Goal: Task Accomplishment & Management: Manage account settings

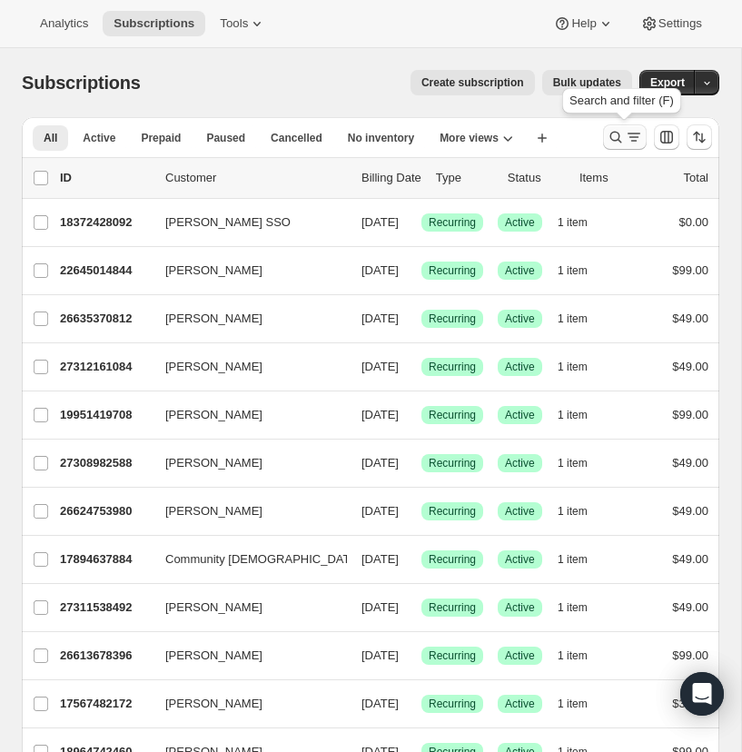
click at [616, 134] on icon "Search and filter results" at bounding box center [615, 137] width 18 height 18
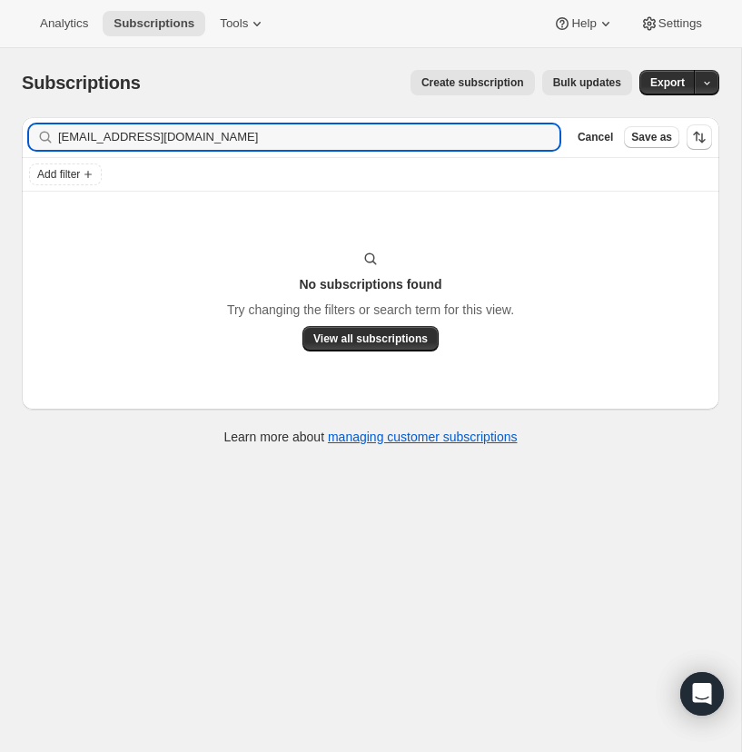
type input "bestelle@visitgraceway.org"
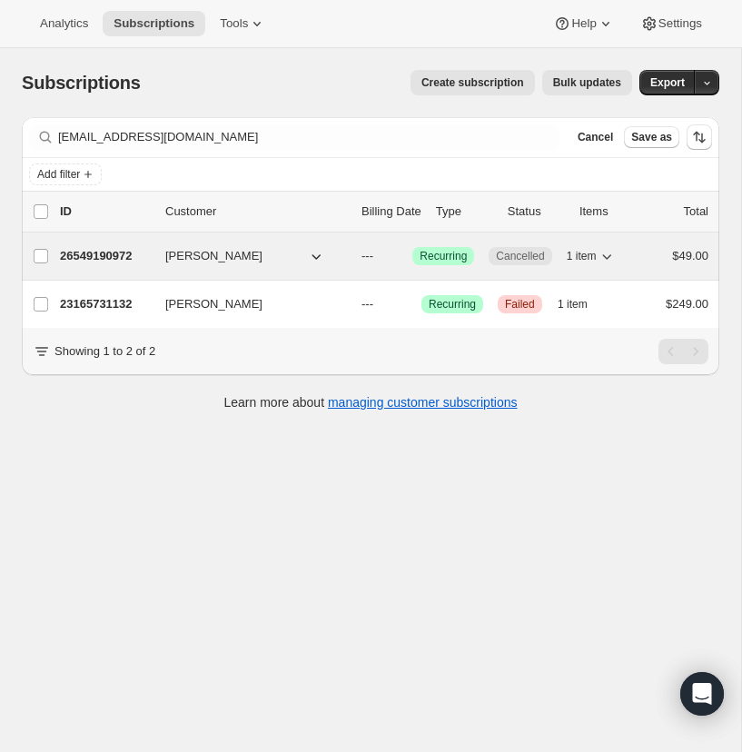
click at [103, 252] on p "26549190972" at bounding box center [105, 256] width 91 height 18
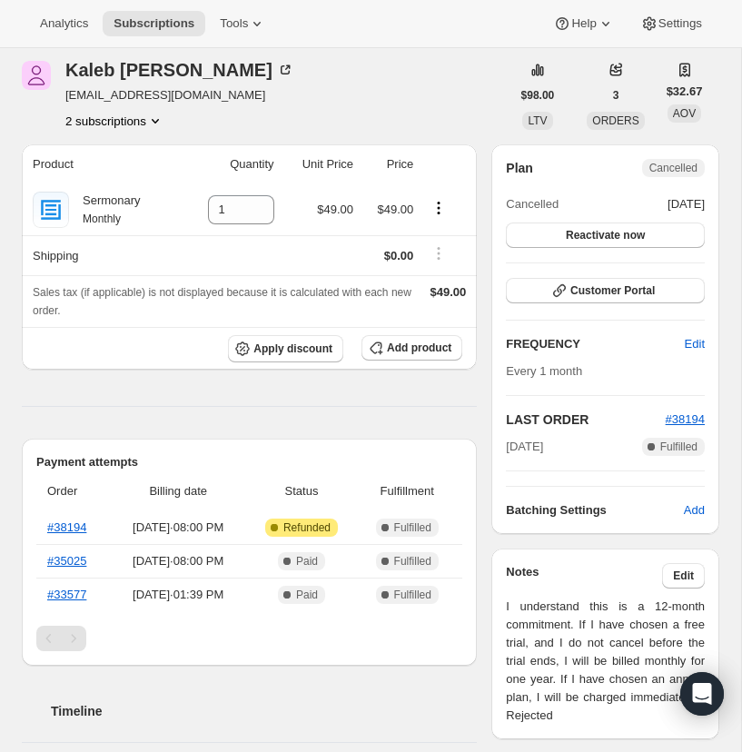
scroll to position [70, 0]
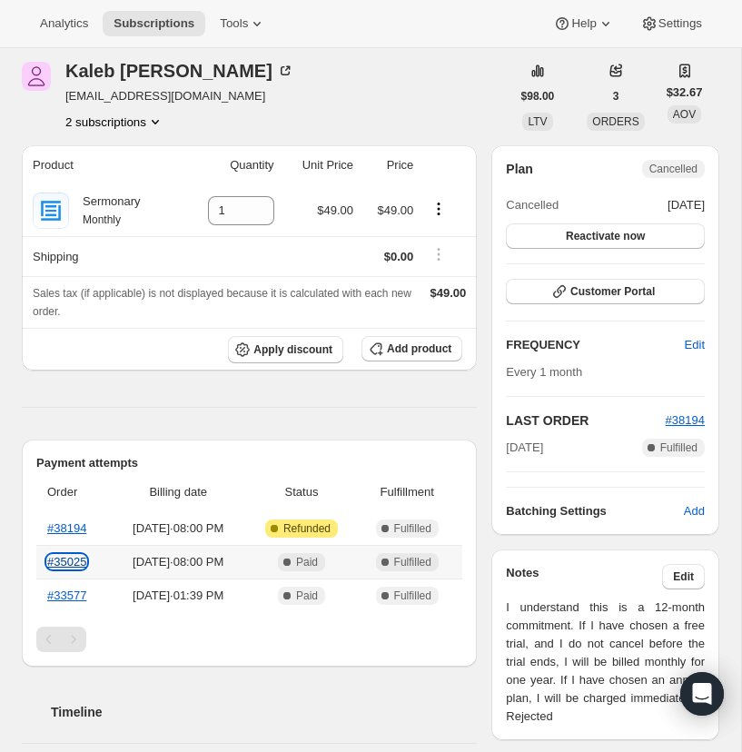
click at [74, 558] on link "#35025" at bounding box center [66, 562] width 39 height 14
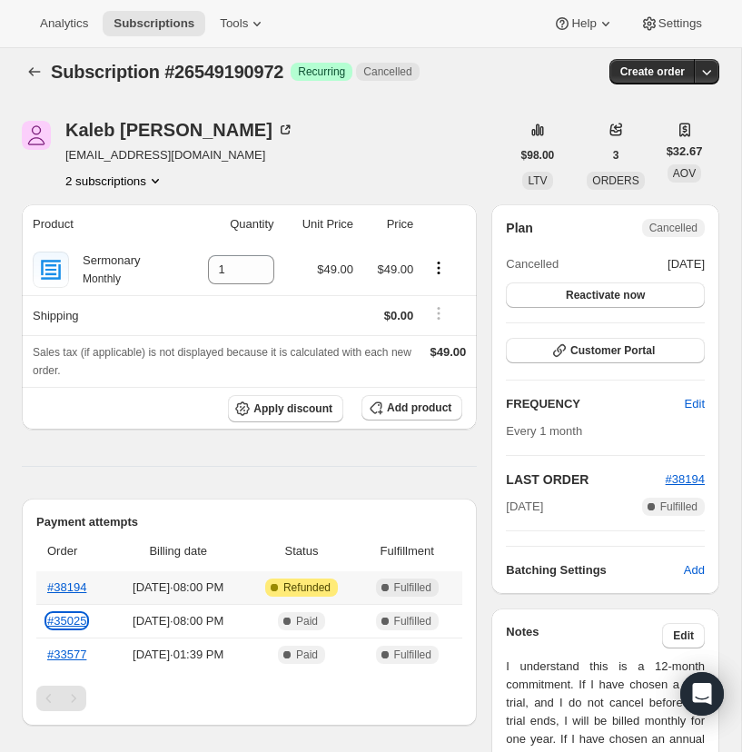
scroll to position [8, 0]
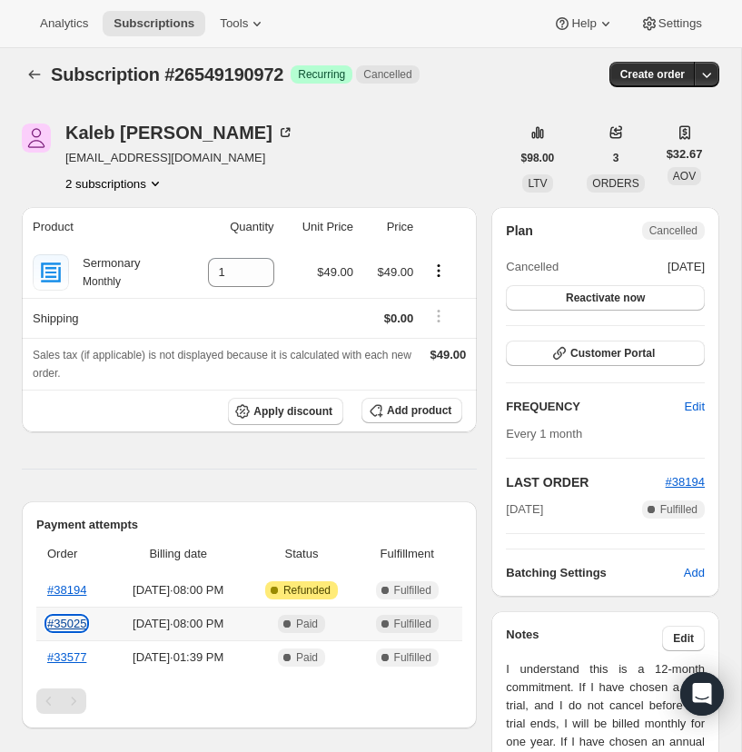
click at [72, 621] on link "#35025" at bounding box center [66, 623] width 39 height 14
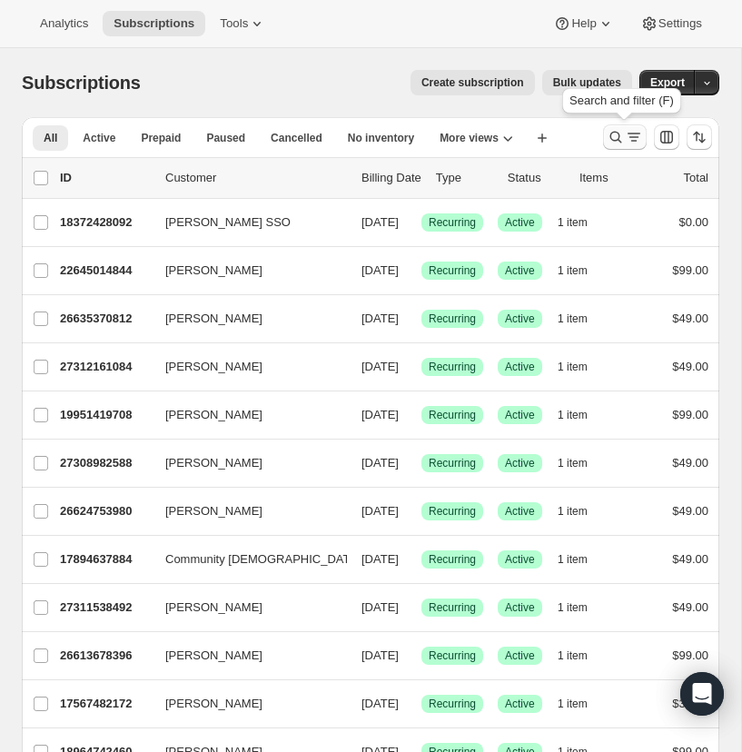
click at [612, 132] on icon "Search and filter results" at bounding box center [615, 137] width 18 height 18
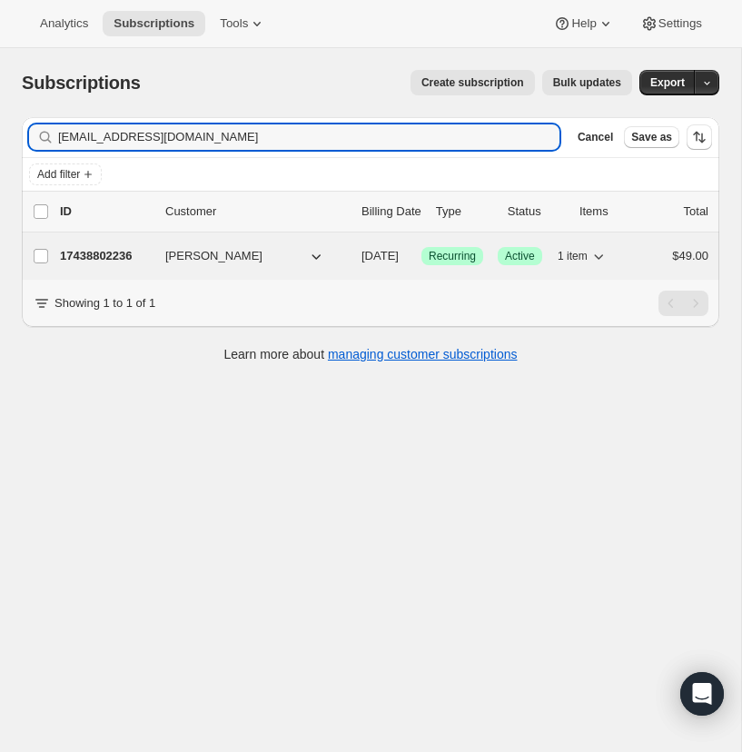
type input "lakehoustonpastor@gmail.com"
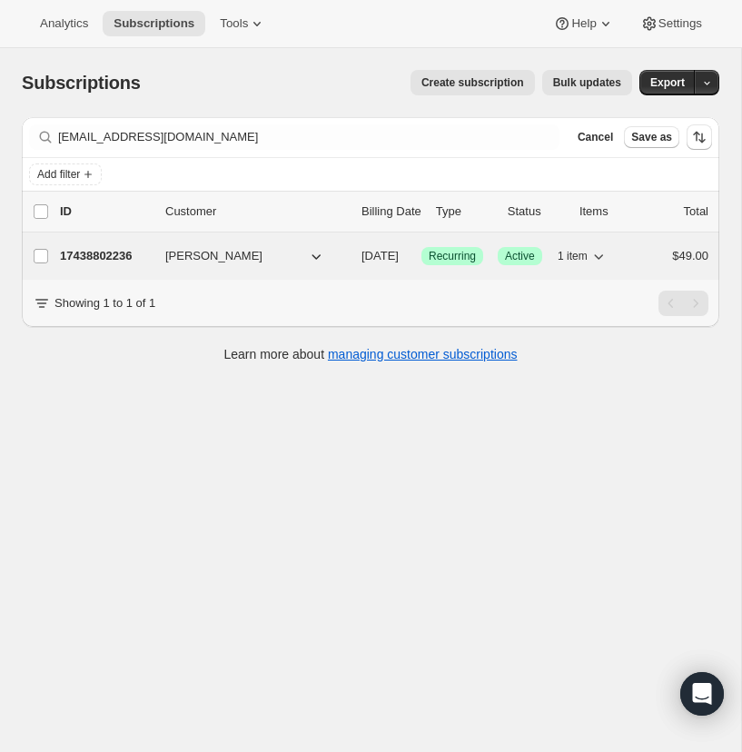
click at [94, 257] on p "17438802236" at bounding box center [105, 256] width 91 height 18
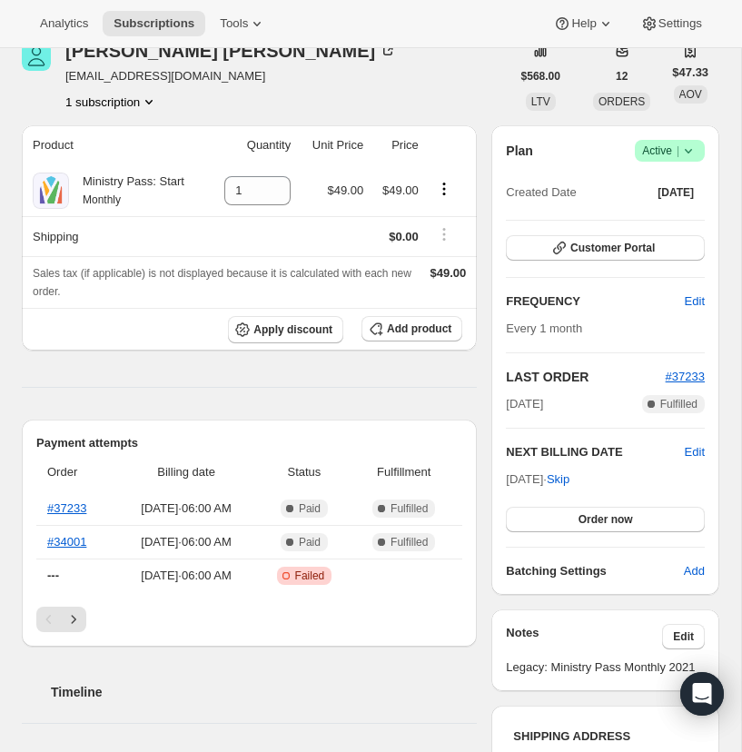
scroll to position [84, 0]
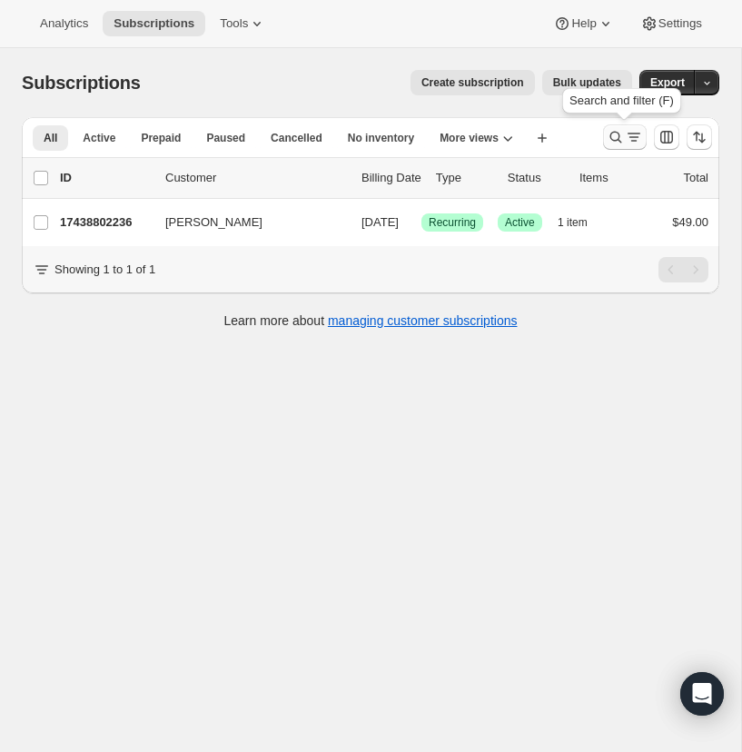
click at [613, 134] on icon "Search and filter results" at bounding box center [615, 137] width 18 height 18
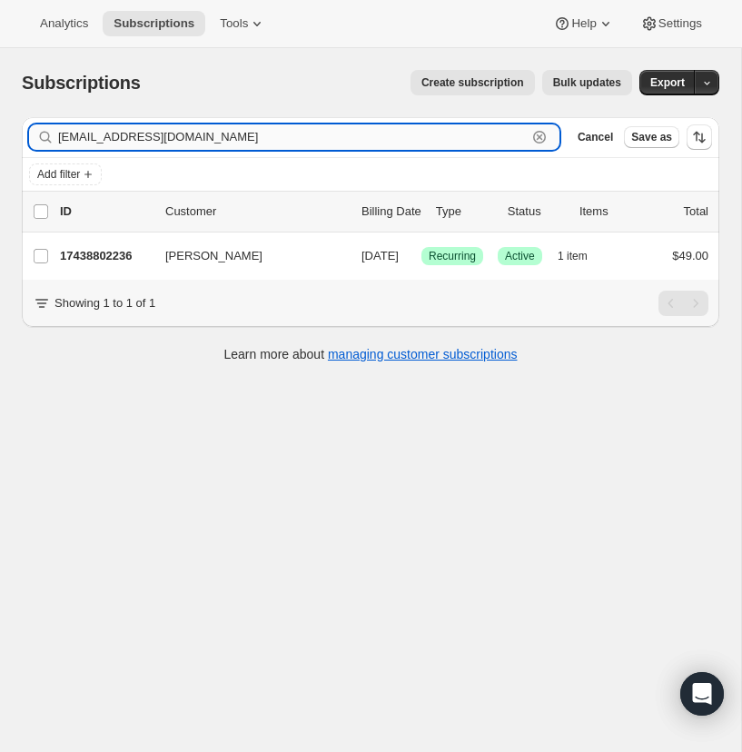
drag, startPoint x: 538, startPoint y: 133, endPoint x: 497, endPoint y: 134, distance: 40.9
click at [538, 133] on icon "button" at bounding box center [539, 137] width 18 height 18
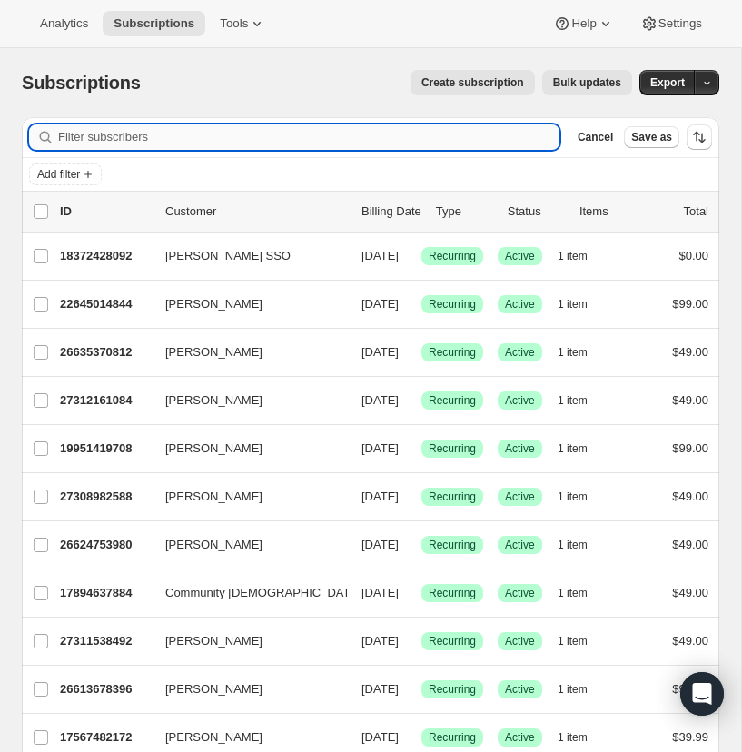
paste input "christian.cj.epperson@gmail.com"
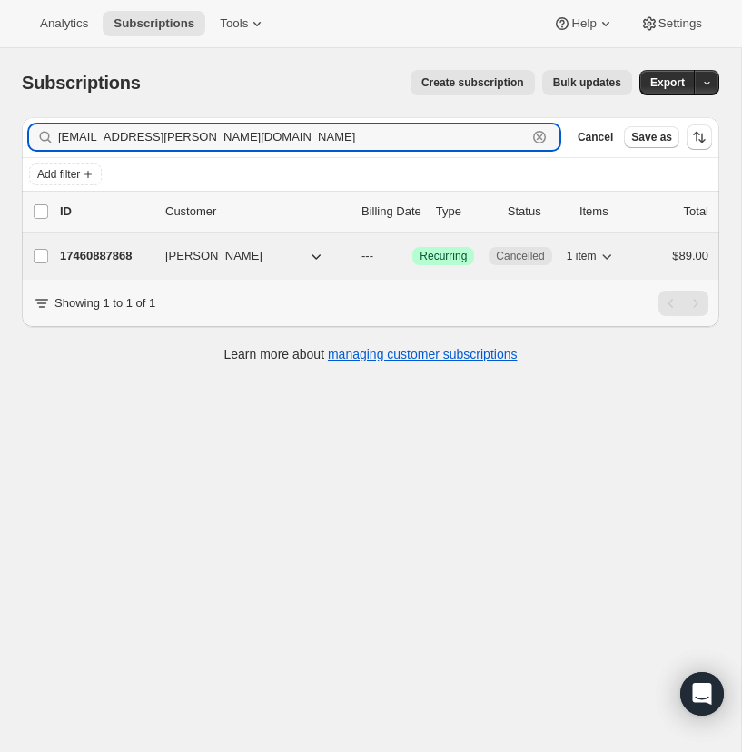
type input "christian.cj.epperson@gmail.com"
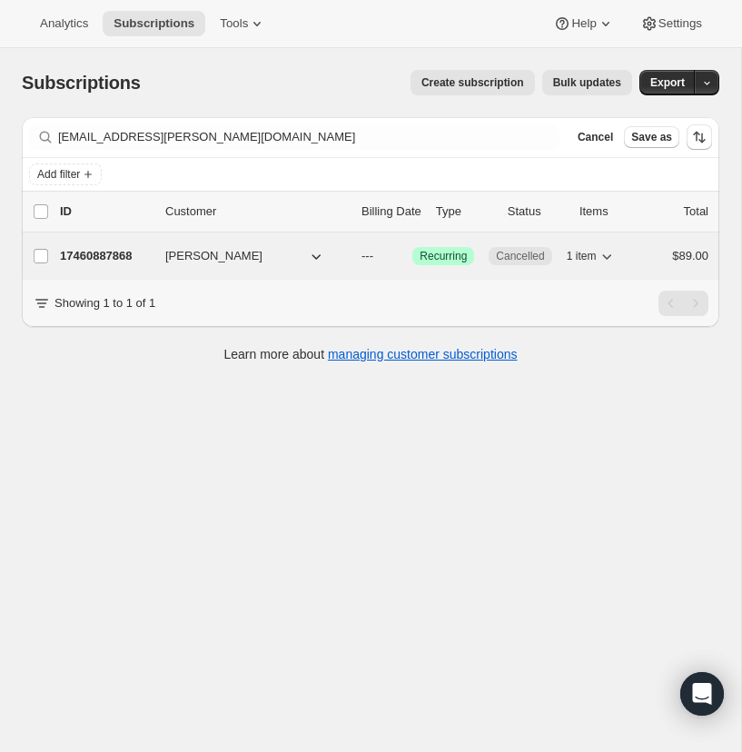
click at [97, 253] on p "17460887868" at bounding box center [105, 256] width 91 height 18
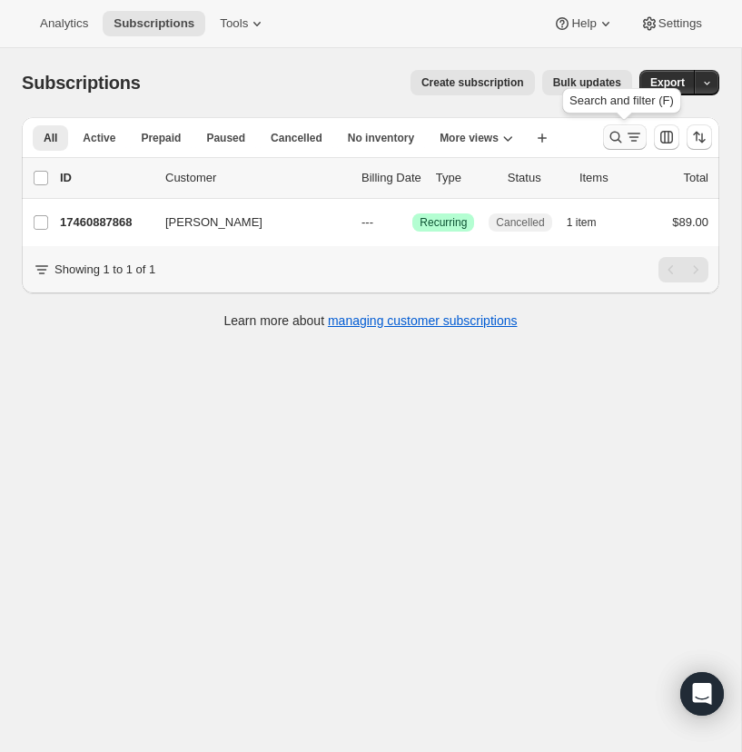
click at [614, 134] on icon "Search and filter results" at bounding box center [615, 137] width 18 height 18
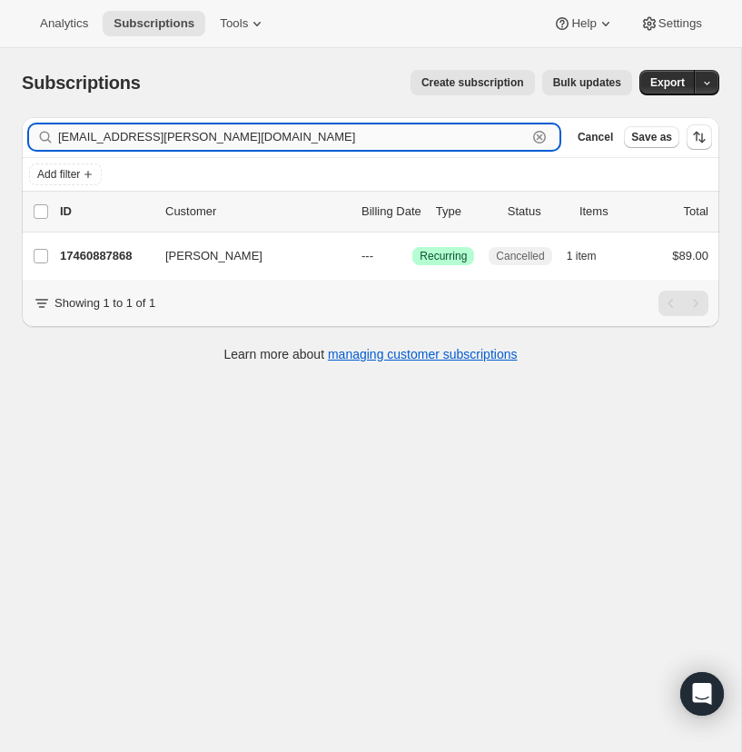
drag, startPoint x: 538, startPoint y: 134, endPoint x: 446, endPoint y: 127, distance: 92.9
click at [538, 134] on icon "button" at bounding box center [539, 137] width 18 height 18
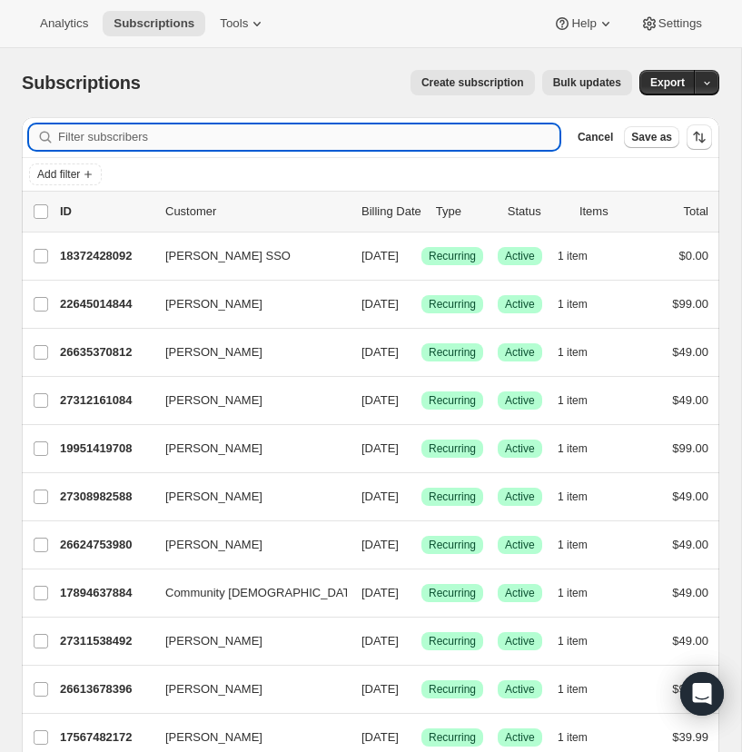
paste input "jtrick_1525@yahoo.com"
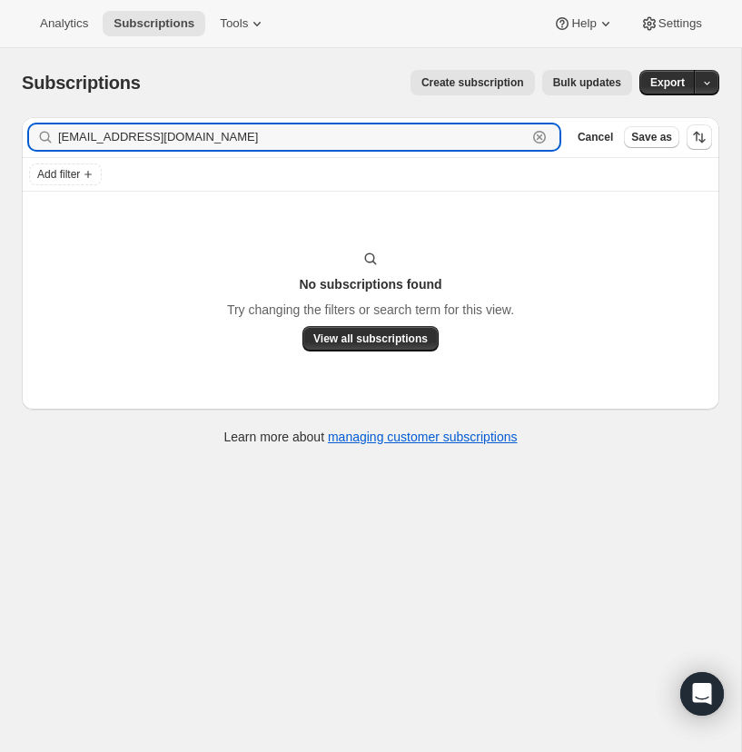
type input "jtrick_1525@yahoo.com"
click at [239, 133] on input "jtrick_1525@yahoo.com" at bounding box center [292, 136] width 468 height 25
drag, startPoint x: 537, startPoint y: 133, endPoint x: 125, endPoint y: 160, distance: 413.0
click at [533, 133] on icon "button" at bounding box center [539, 137] width 18 height 18
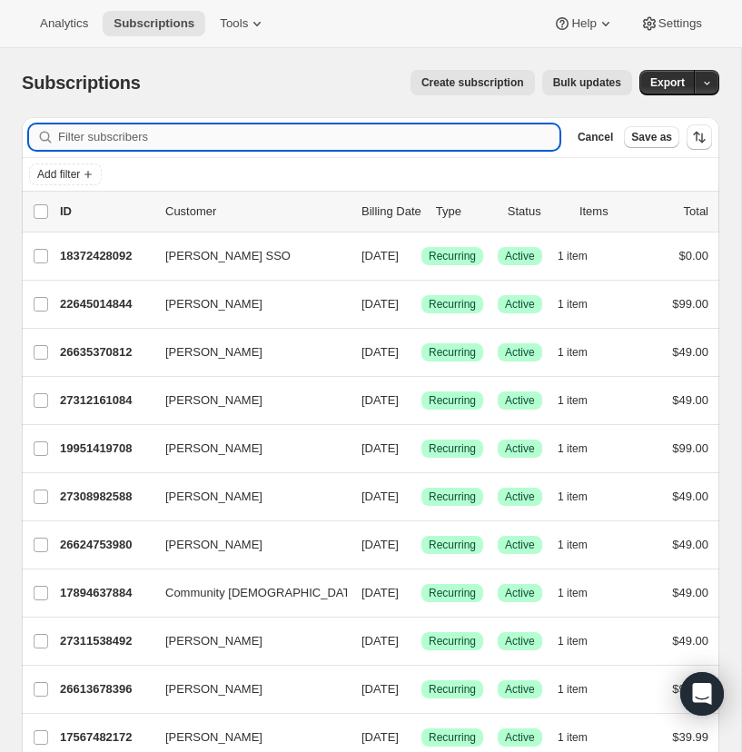
paste input "hopechurchlagrange@gmail.com"
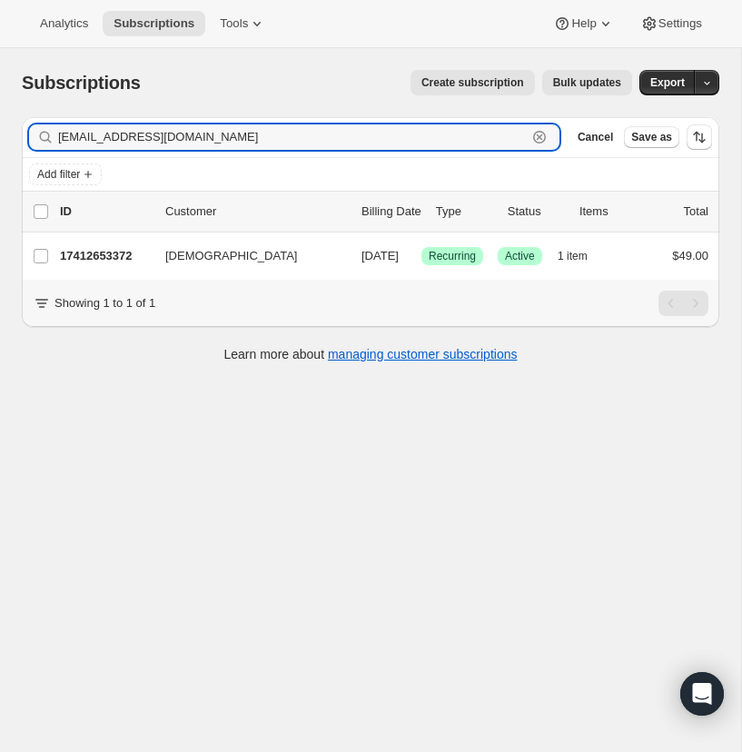
type input "hopechurchlagrange@gmail.com"
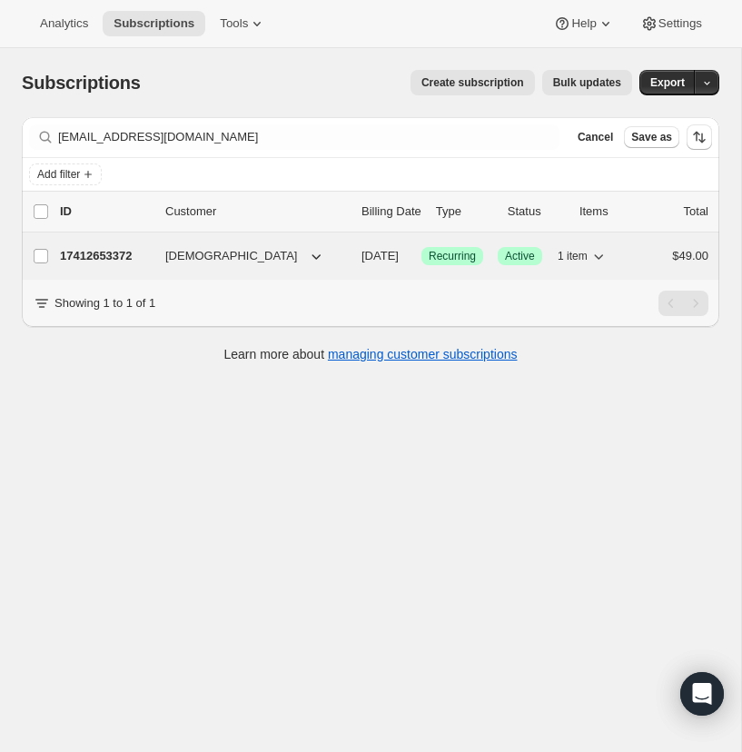
click at [106, 252] on p "17412653372" at bounding box center [105, 256] width 91 height 18
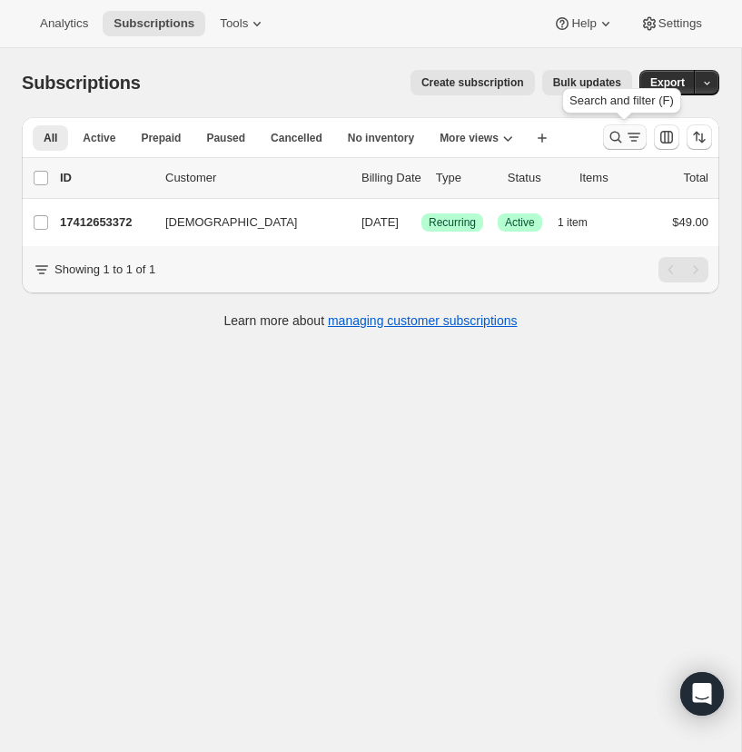
click at [616, 132] on icon "Search and filter results" at bounding box center [616, 138] width 12 height 12
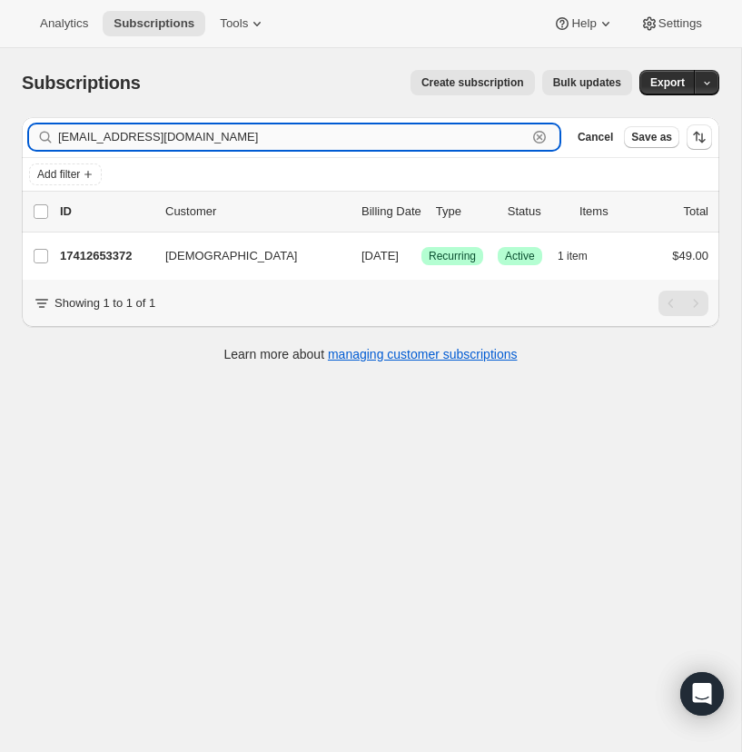
drag, startPoint x: 540, startPoint y: 133, endPoint x: 222, endPoint y: 131, distance: 317.8
click at [534, 133] on icon "button" at bounding box center [539, 137] width 18 height 18
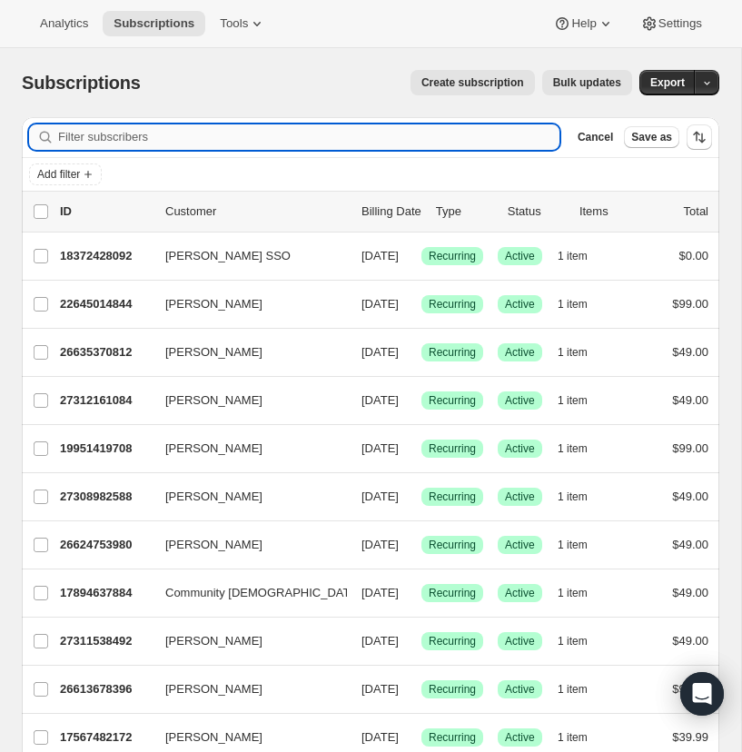
paste input "[EMAIL_ADDRESS][DOMAIN_NAME]"
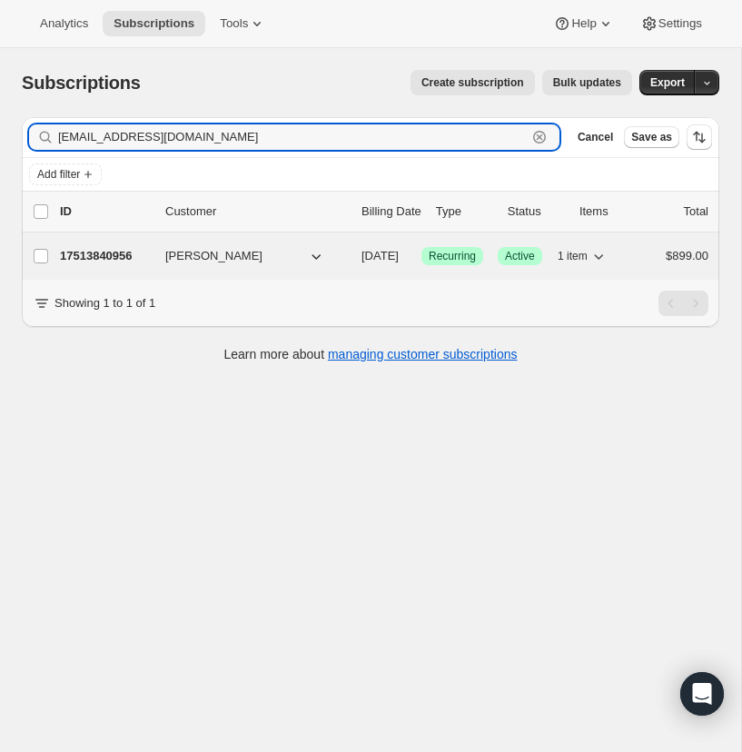
type input "[EMAIL_ADDRESS][DOMAIN_NAME]"
click at [102, 251] on p "17513840956" at bounding box center [105, 256] width 91 height 18
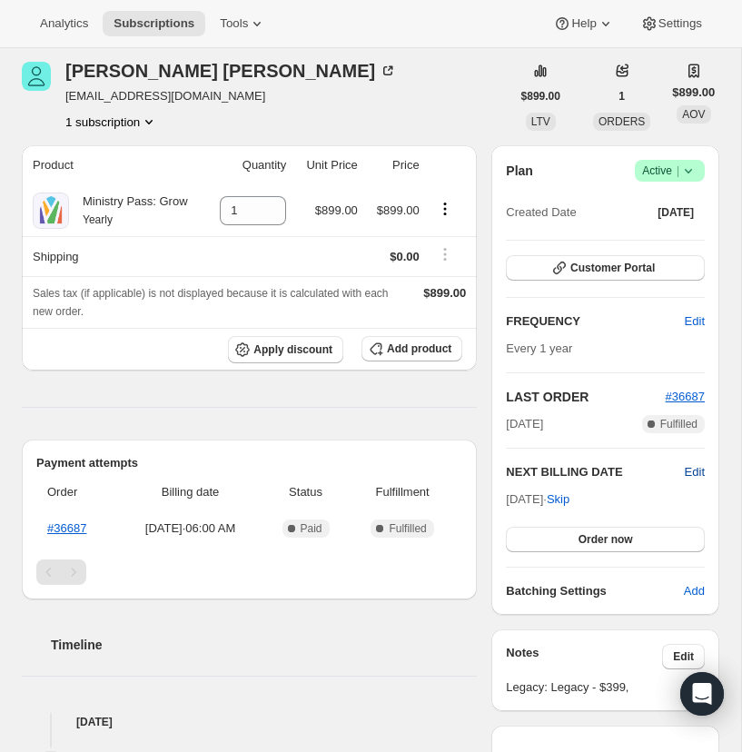
scroll to position [101, 0]
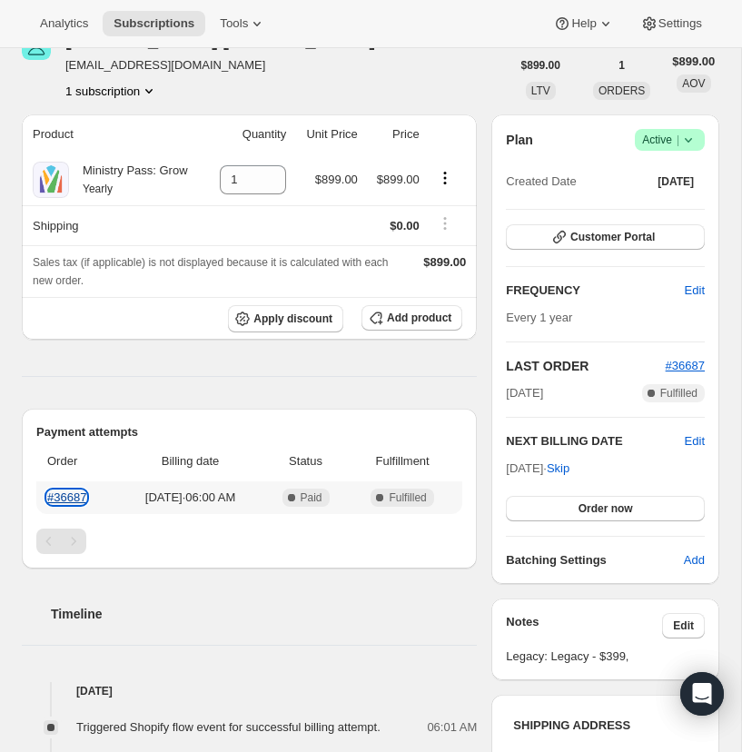
click at [64, 504] on link "#36687" at bounding box center [66, 497] width 39 height 14
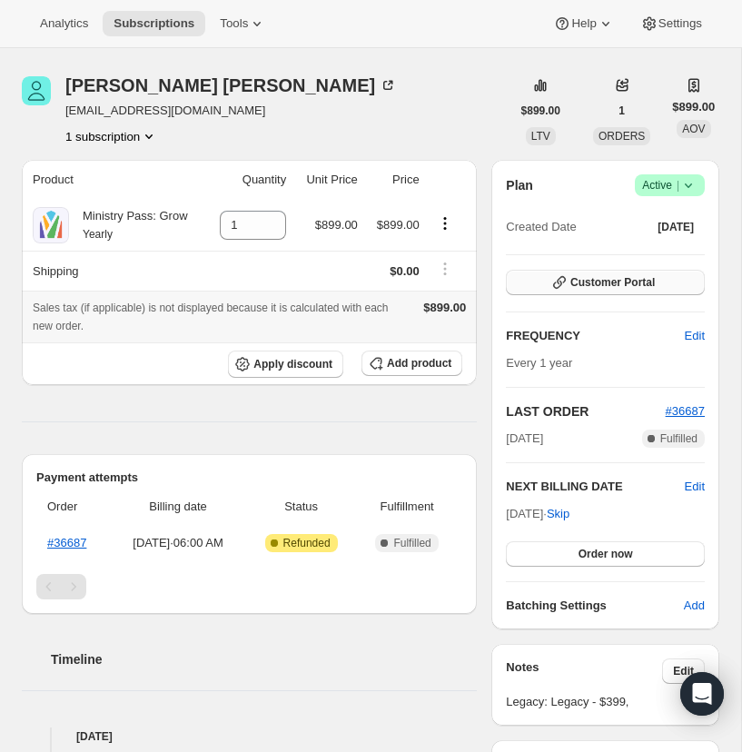
scroll to position [58, 0]
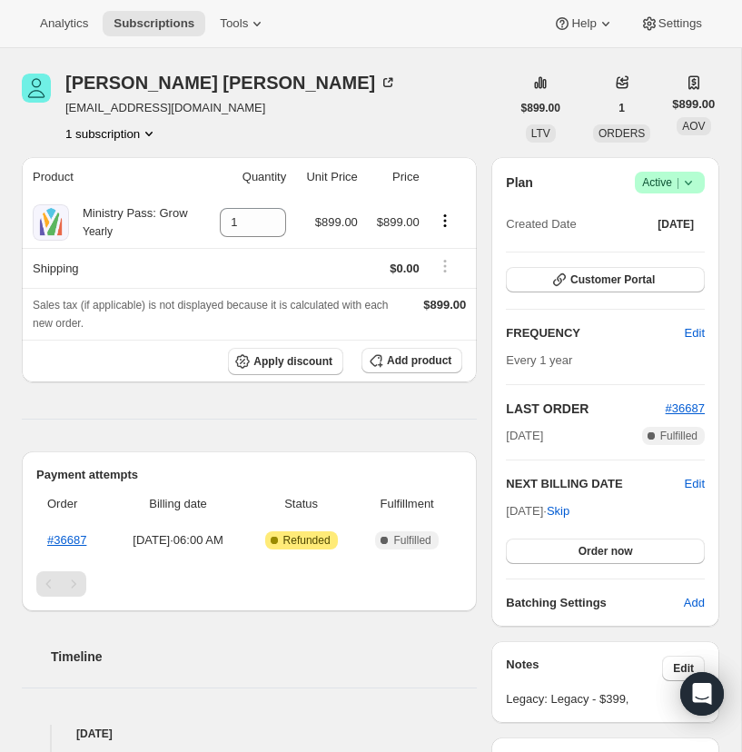
click at [685, 192] on icon at bounding box center [688, 182] width 18 height 18
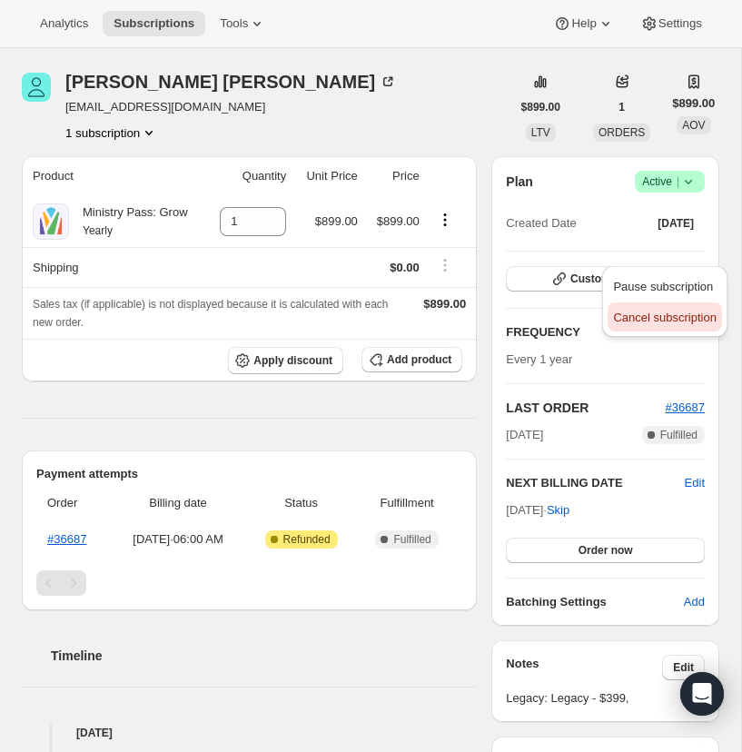
click at [675, 317] on span "Cancel subscription" at bounding box center [664, 317] width 103 height 14
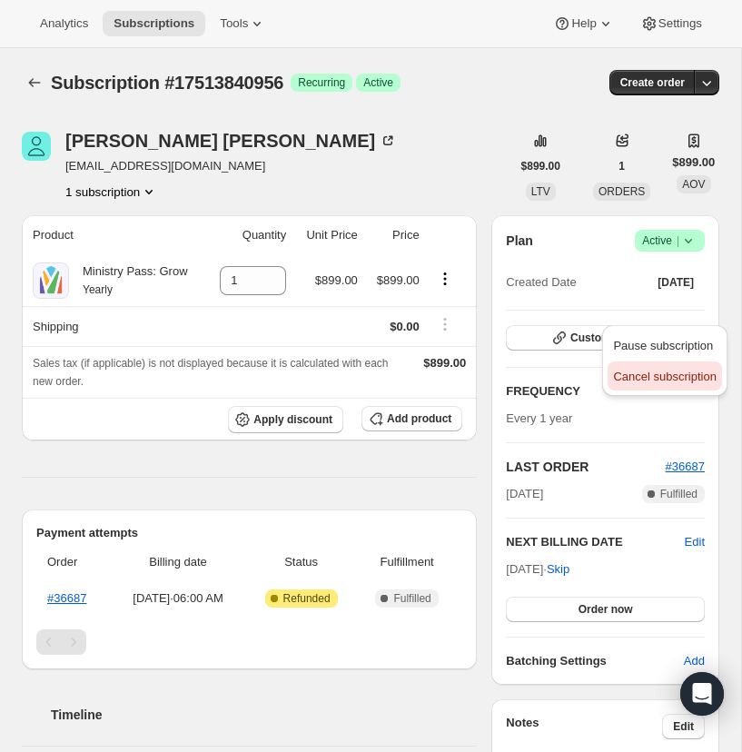
scroll to position [53, 0]
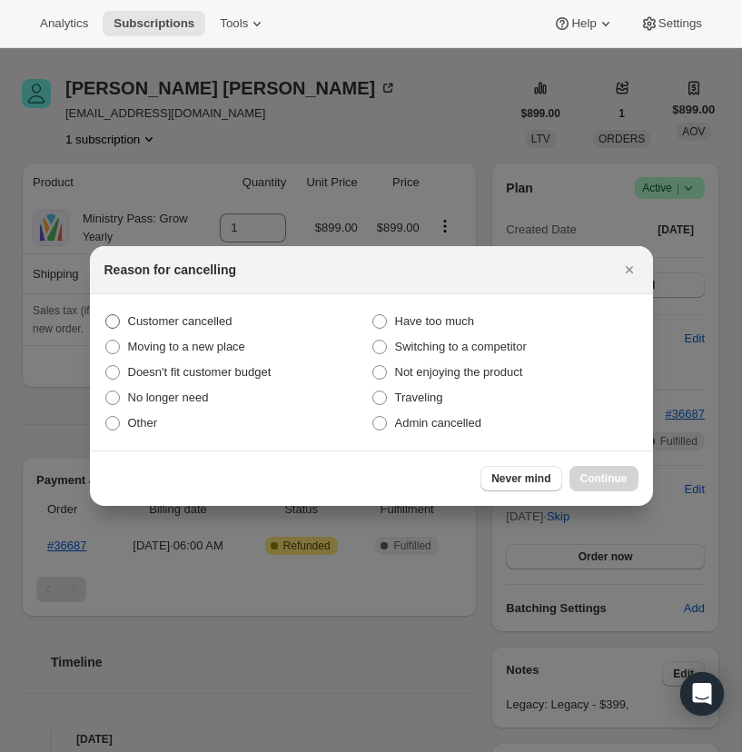
click at [113, 317] on span ":r13:" at bounding box center [112, 321] width 15 height 15
click at [106, 315] on input "Customer cancelled" at bounding box center [105, 314] width 1 height 1
radio input "true"
click at [602, 476] on span "Continue" at bounding box center [603, 478] width 47 height 15
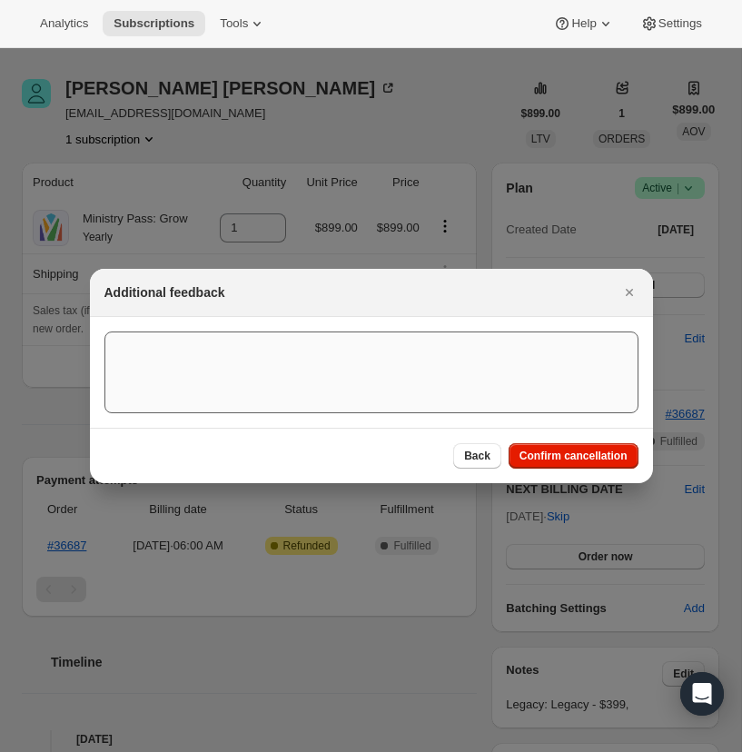
click at [581, 451] on span "Confirm cancellation" at bounding box center [573, 455] width 108 height 15
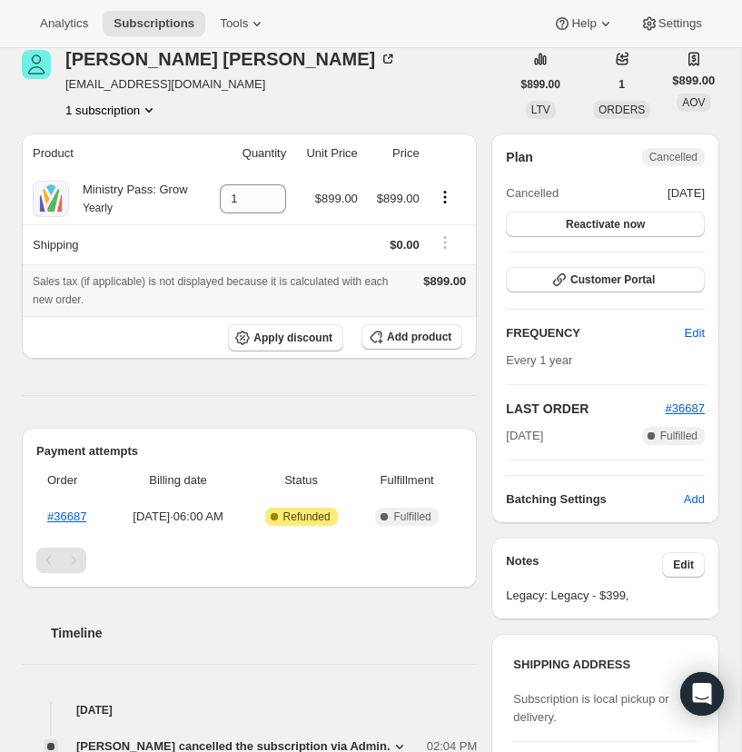
scroll to position [0, 0]
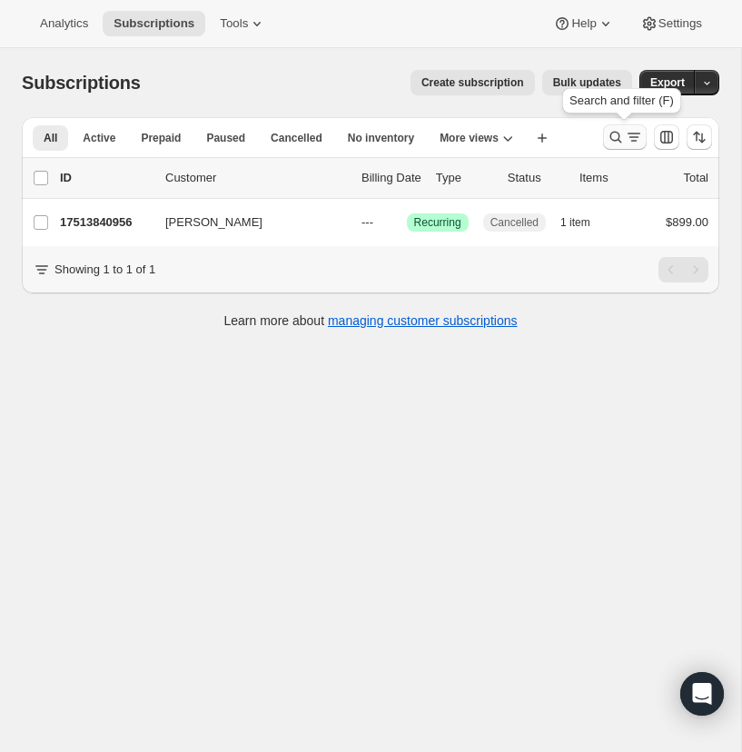
click at [616, 131] on icon "Search and filter results" at bounding box center [615, 137] width 18 height 18
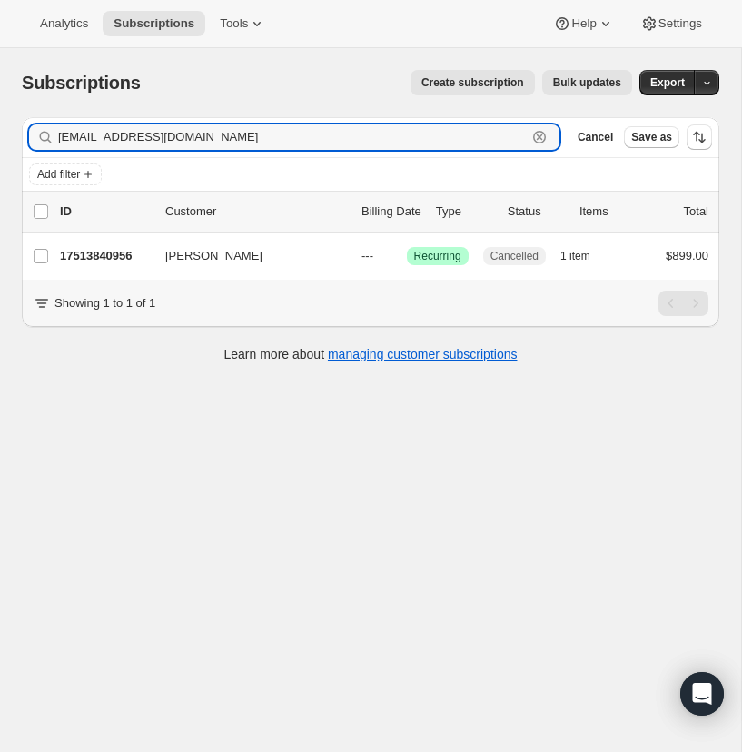
click at [539, 132] on icon "button" at bounding box center [539, 137] width 18 height 18
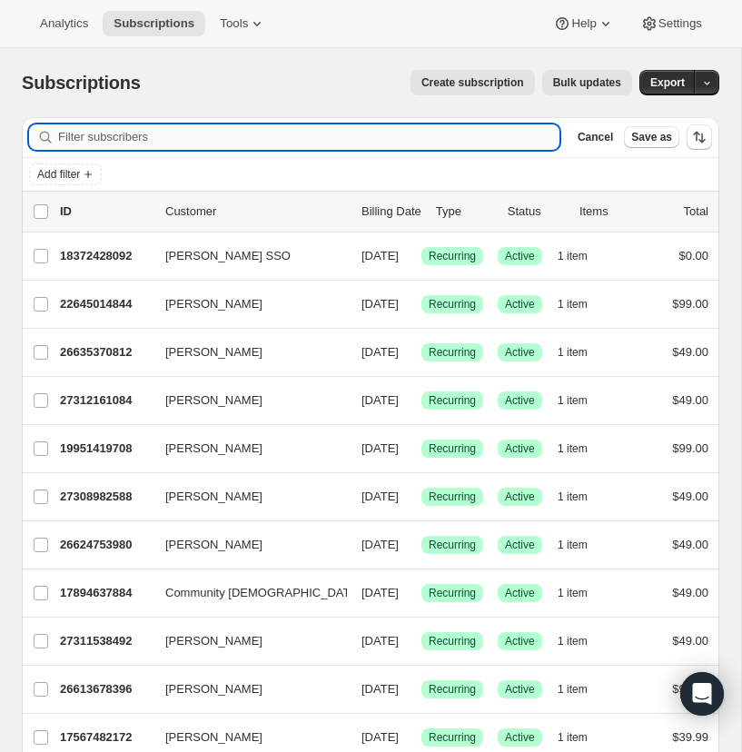
paste input "[EMAIL_ADDRESS][DOMAIN_NAME]"
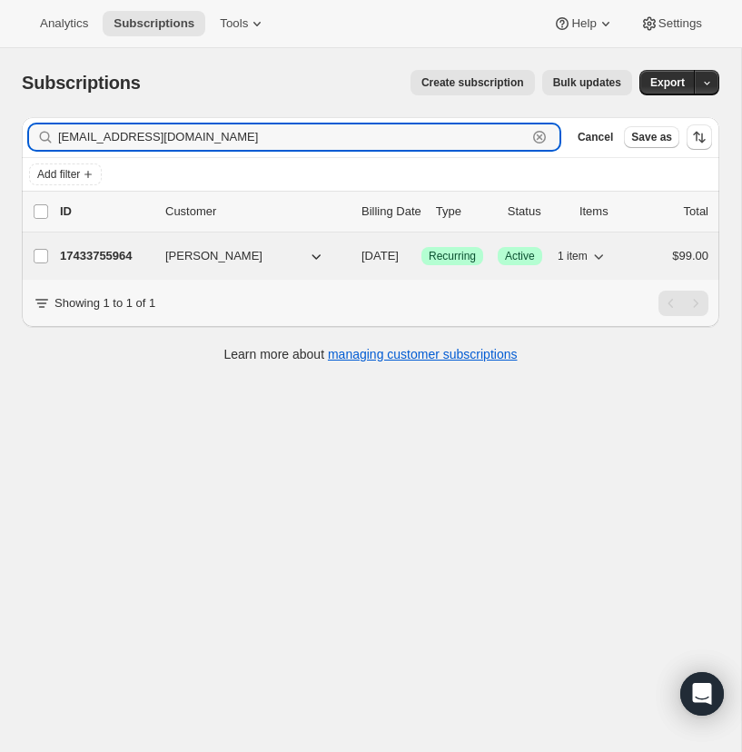
type input "[EMAIL_ADDRESS][DOMAIN_NAME]"
click at [89, 252] on p "17433755964" at bounding box center [105, 256] width 91 height 18
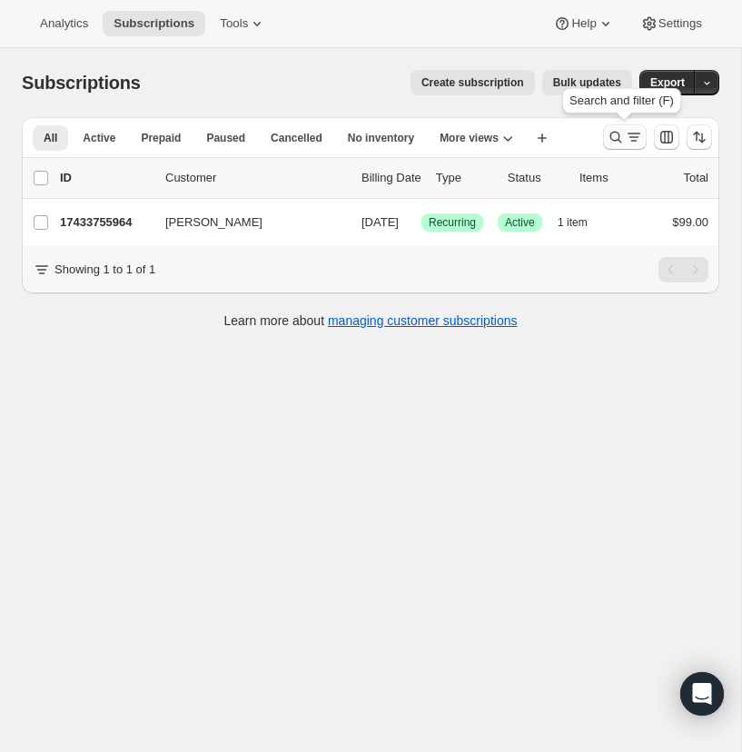
click at [615, 133] on icon "Search and filter results" at bounding box center [615, 137] width 18 height 18
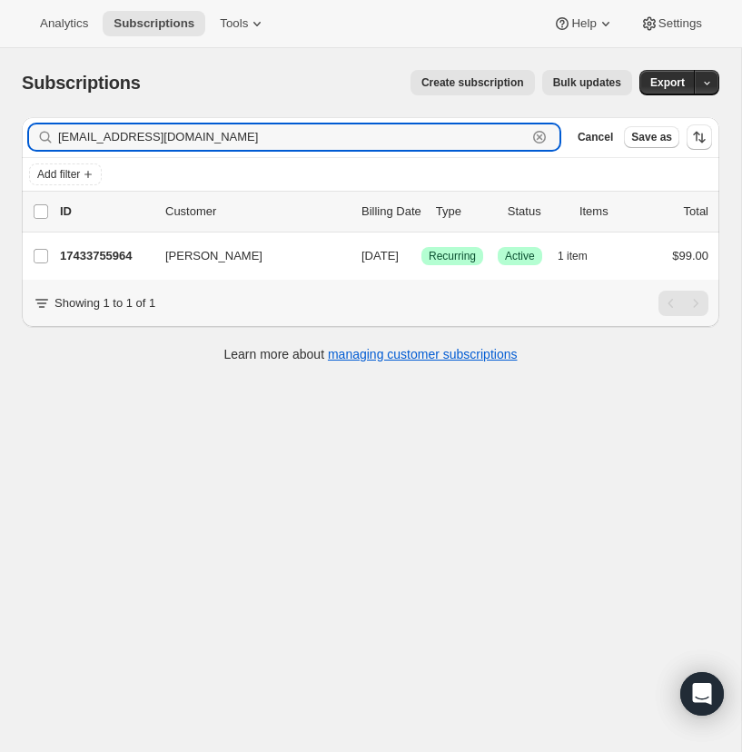
drag, startPoint x: 536, startPoint y: 133, endPoint x: 280, endPoint y: 144, distance: 256.2
click at [536, 133] on icon "button" at bounding box center [539, 137] width 18 height 18
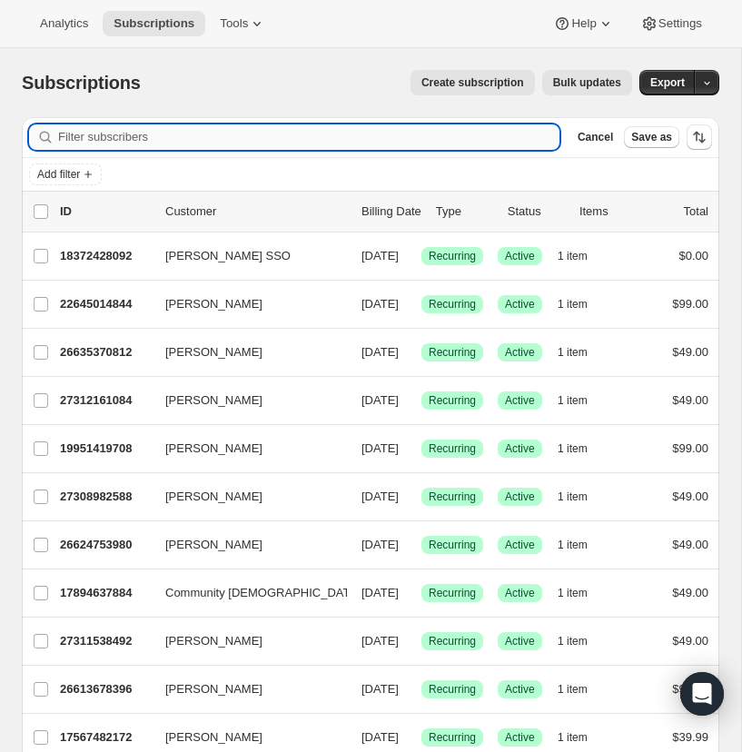
paste input "[PERSON_NAME][EMAIL_ADDRESS][DOMAIN_NAME]"
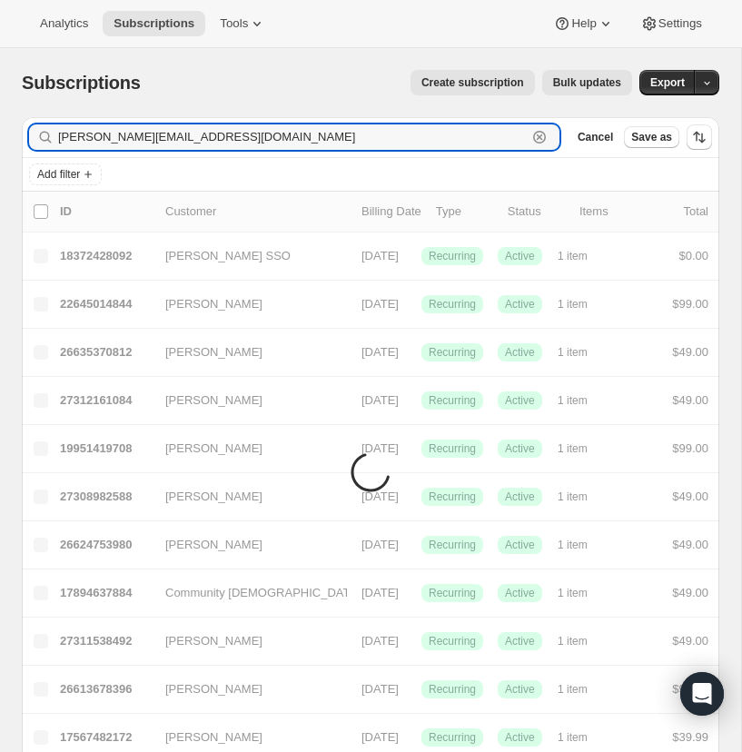
type input "[PERSON_NAME][EMAIL_ADDRESS][DOMAIN_NAME]"
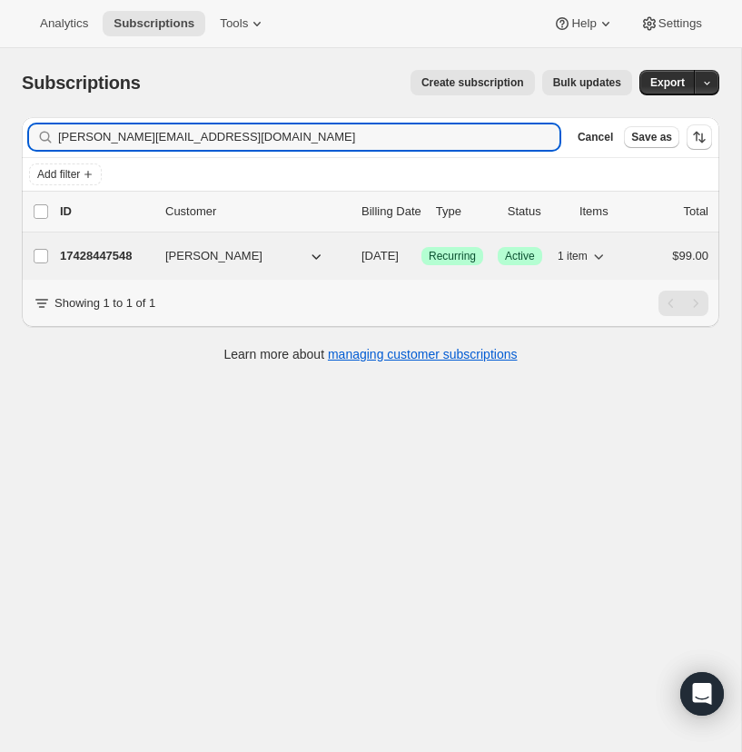
click at [103, 249] on p "17428447548" at bounding box center [105, 256] width 91 height 18
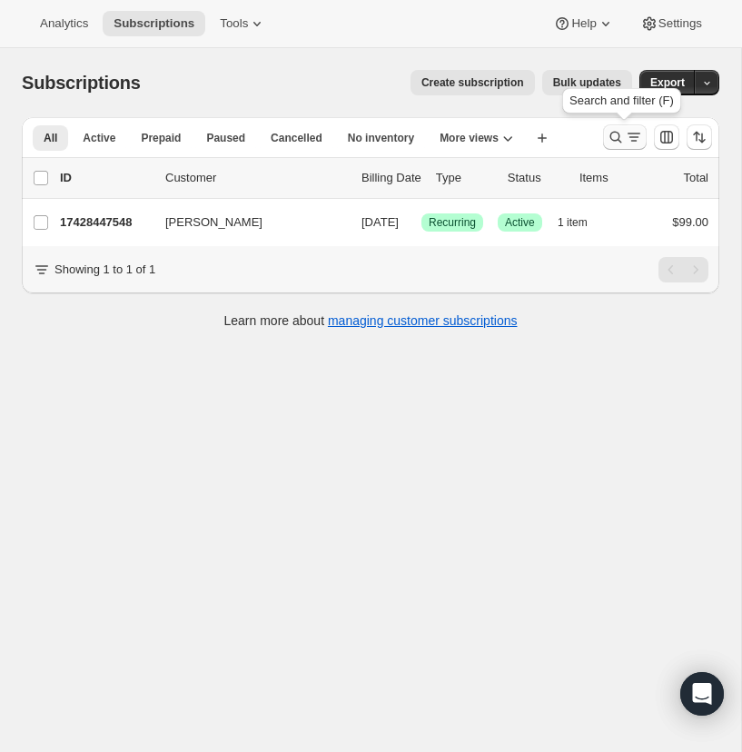
click at [613, 132] on icon "Search and filter results" at bounding box center [615, 137] width 18 height 18
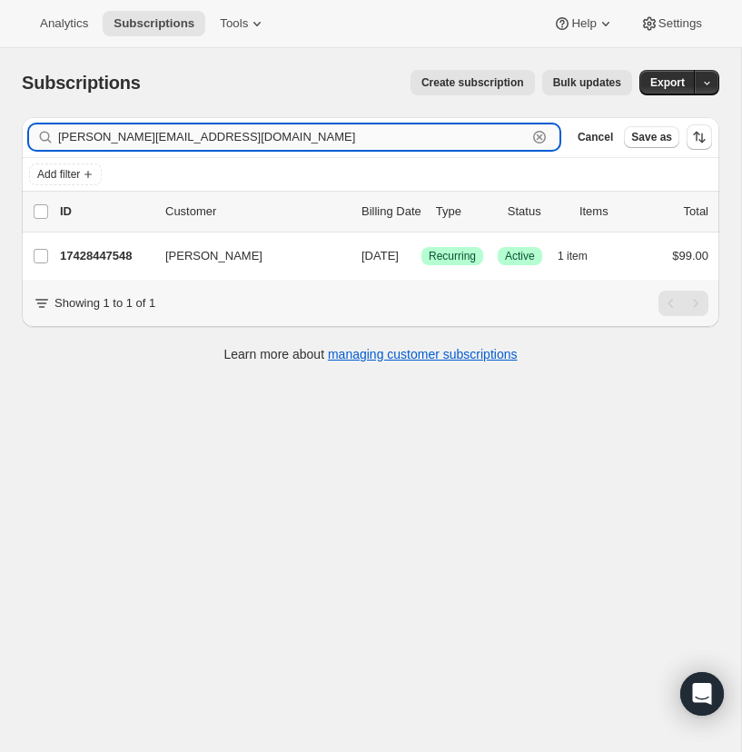
drag, startPoint x: 535, startPoint y: 132, endPoint x: 281, endPoint y: 125, distance: 253.4
click at [535, 132] on icon "button" at bounding box center [539, 137] width 18 height 18
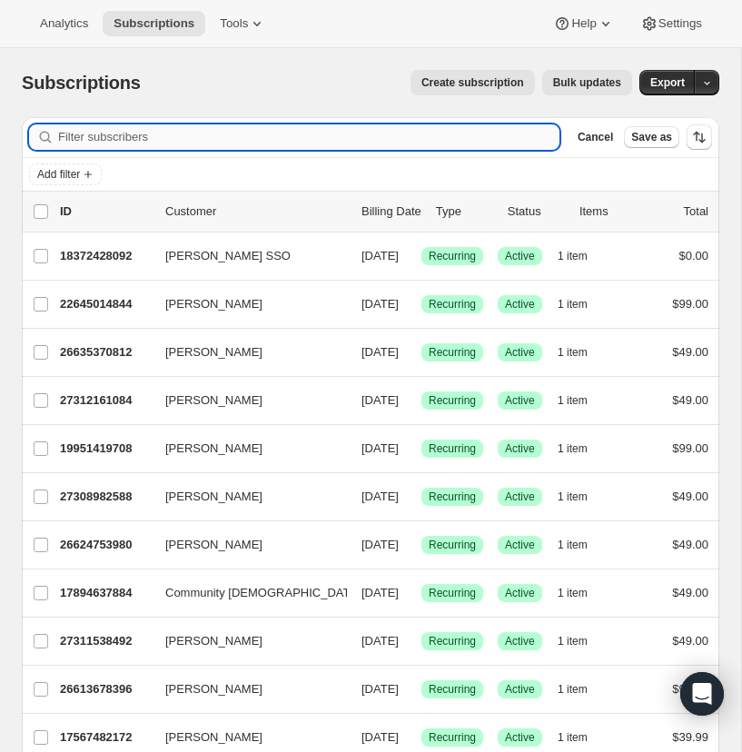
paste input "[EMAIL_ADDRESS][DOMAIN_NAME]"
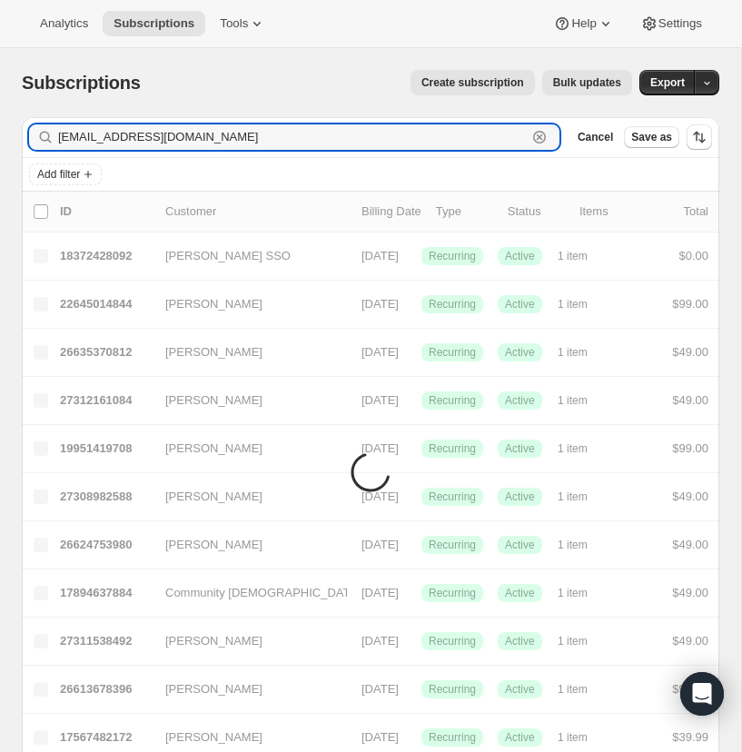
type input "[EMAIL_ADDRESS][DOMAIN_NAME]"
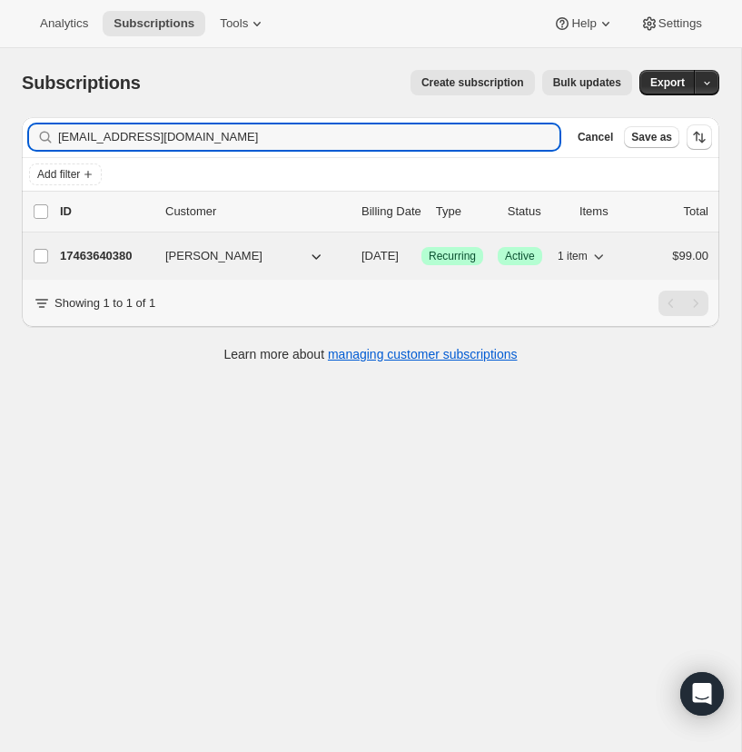
click at [103, 250] on p "17463640380" at bounding box center [105, 256] width 91 height 18
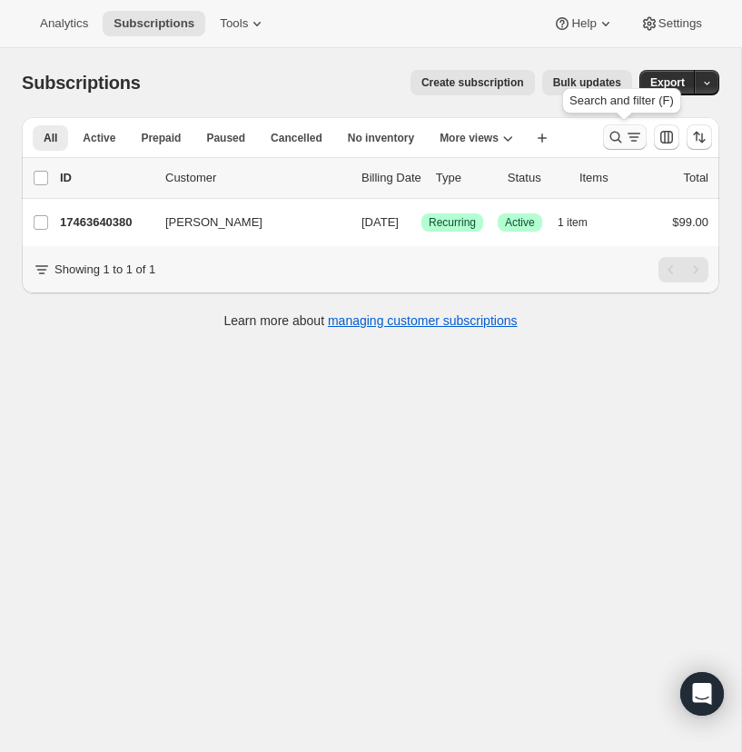
click at [614, 134] on icon "Search and filter results" at bounding box center [615, 137] width 18 height 18
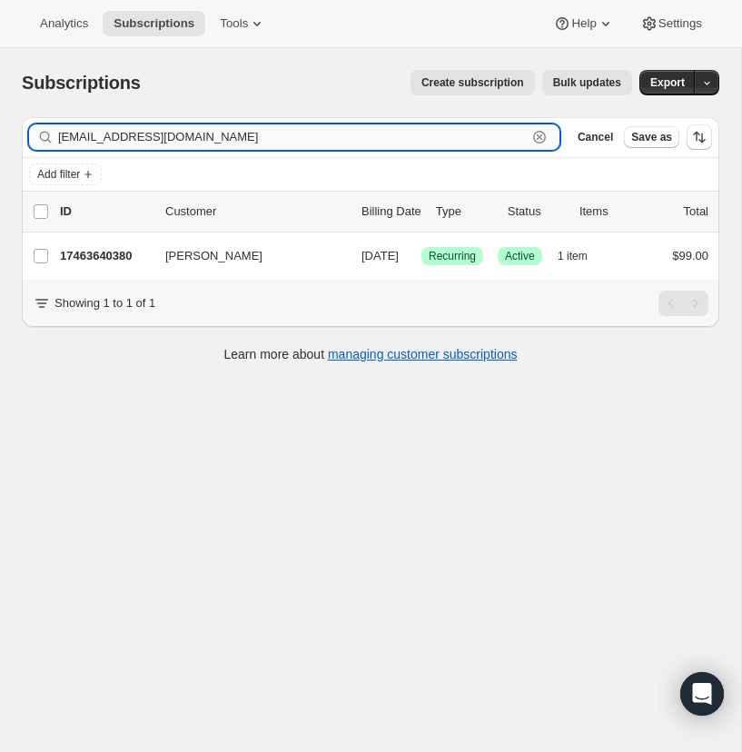
click at [539, 134] on icon "button" at bounding box center [539, 137] width 18 height 18
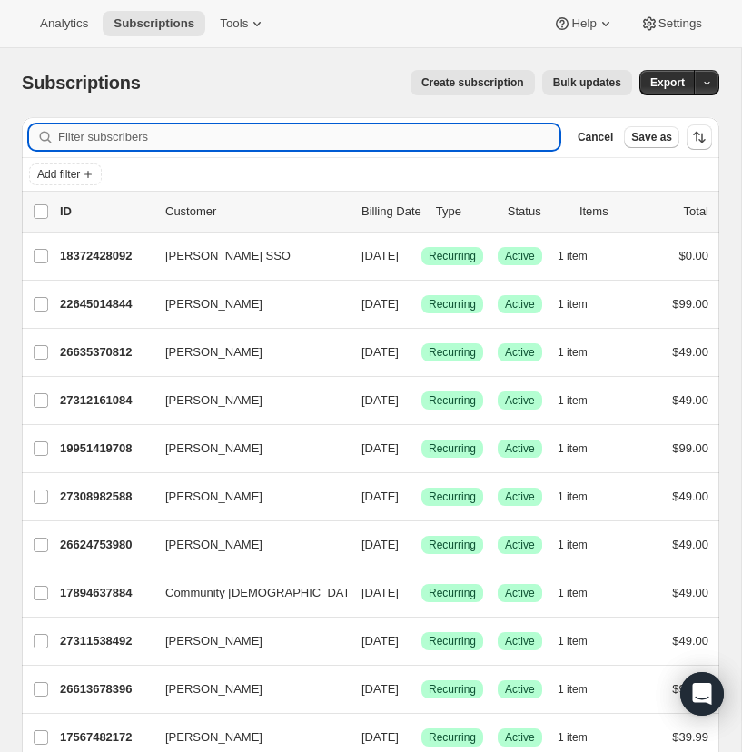
paste input "[EMAIL_ADDRESS][DOMAIN_NAME]"
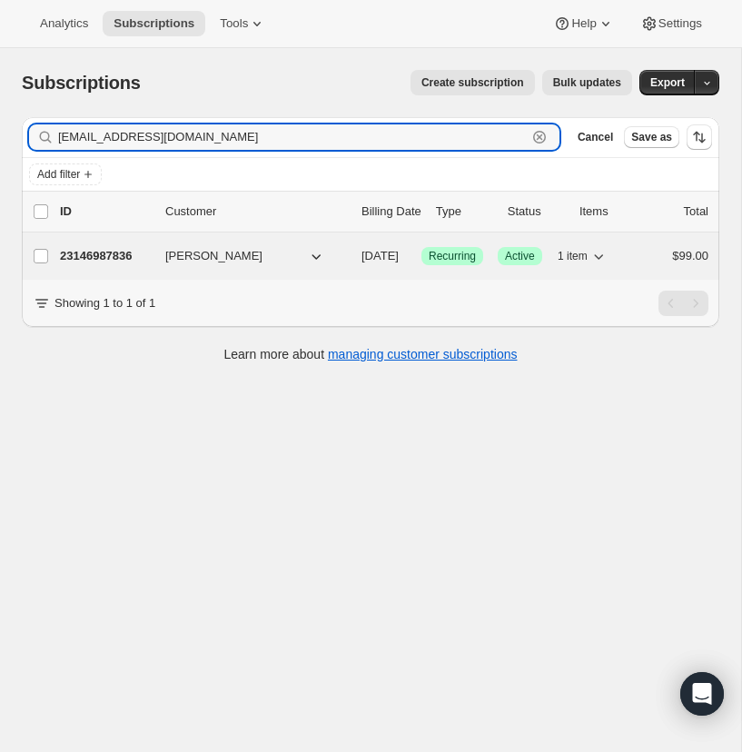
type input "[EMAIL_ADDRESS][DOMAIN_NAME]"
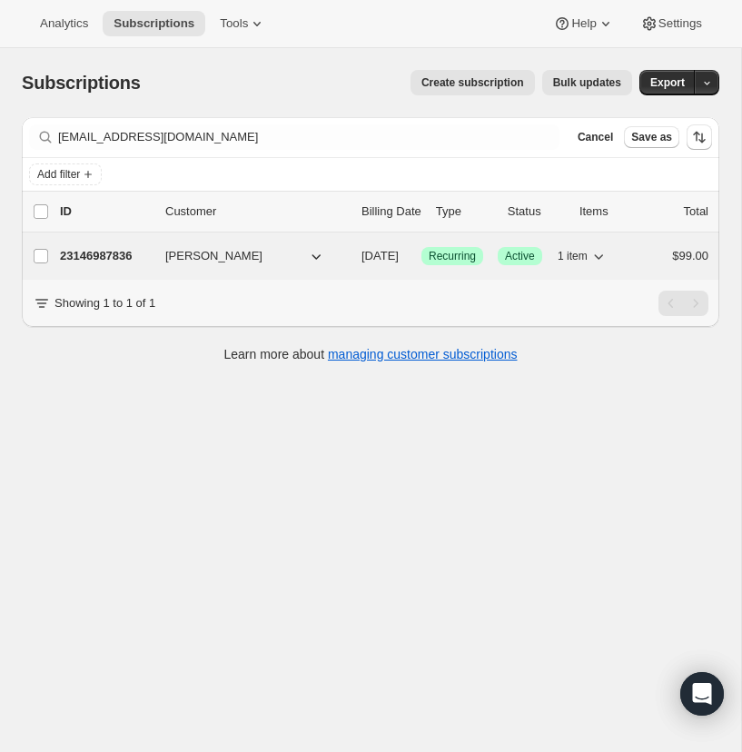
click at [113, 247] on p "23146987836" at bounding box center [105, 256] width 91 height 18
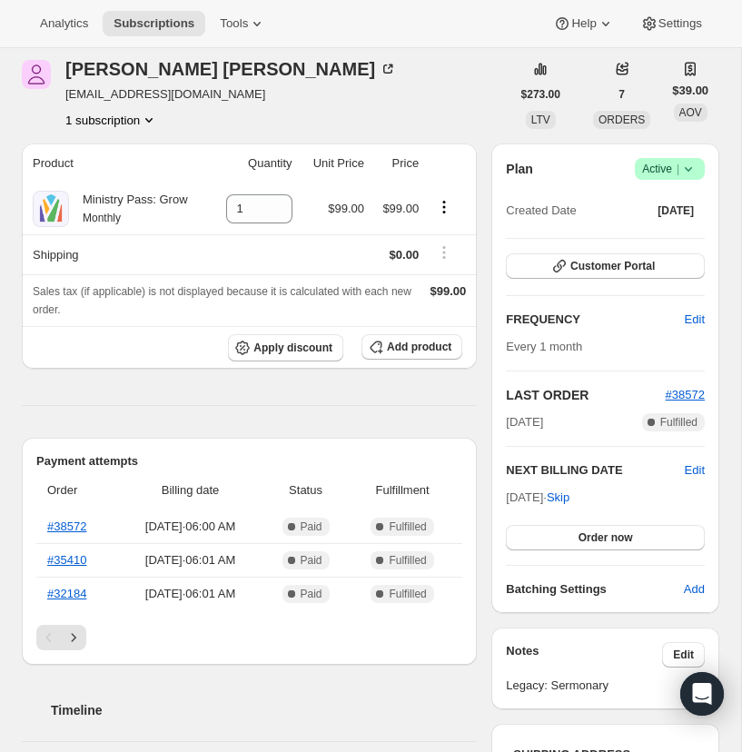
scroll to position [148, 0]
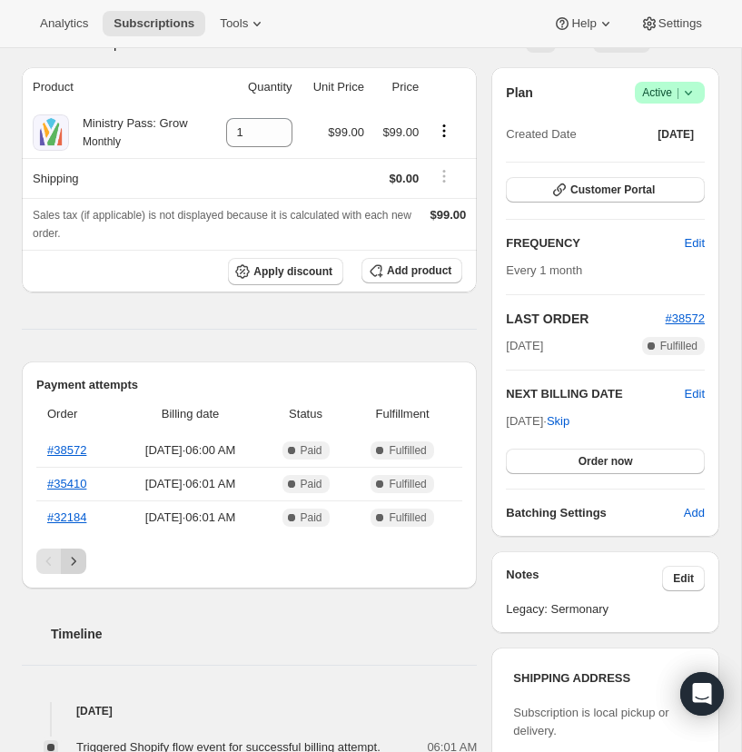
click at [77, 555] on icon "Next" at bounding box center [73, 561] width 18 height 18
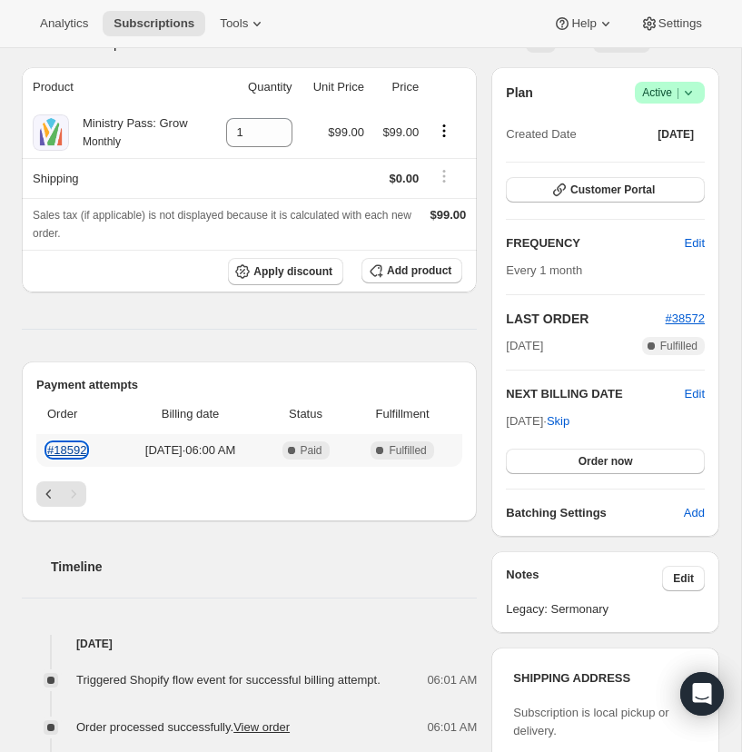
click at [62, 445] on link "#18592" at bounding box center [66, 450] width 39 height 14
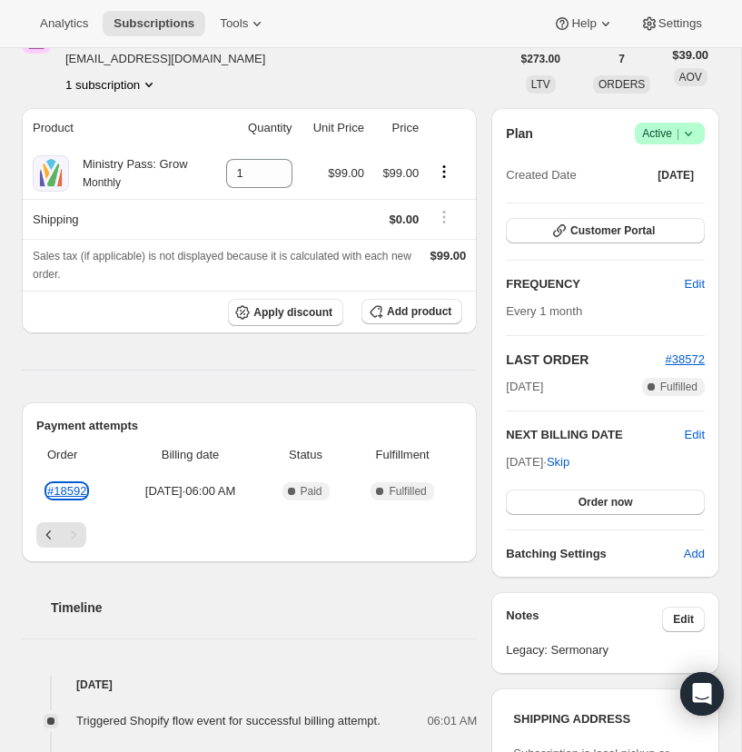
scroll to position [82, 0]
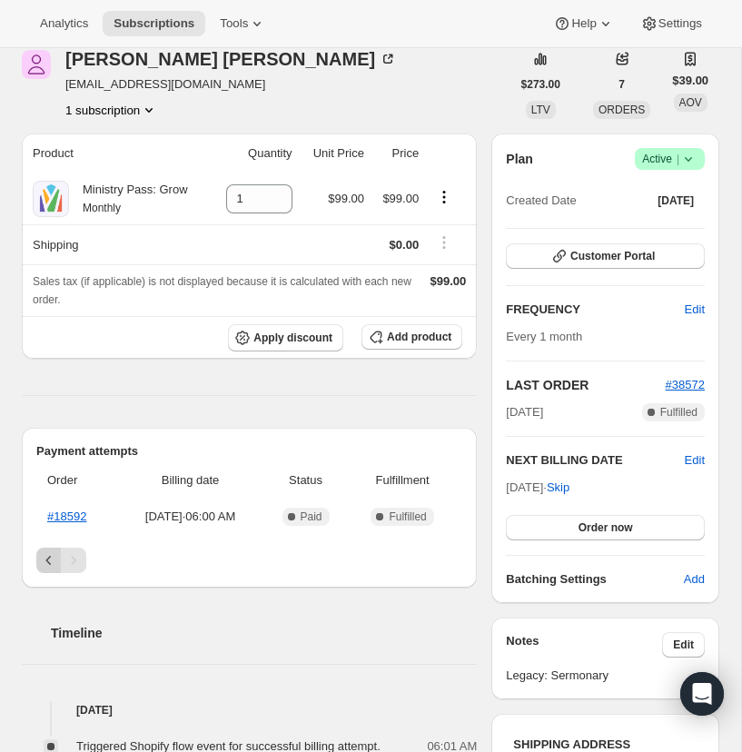
click at [45, 554] on icon "Previous" at bounding box center [49, 560] width 18 height 18
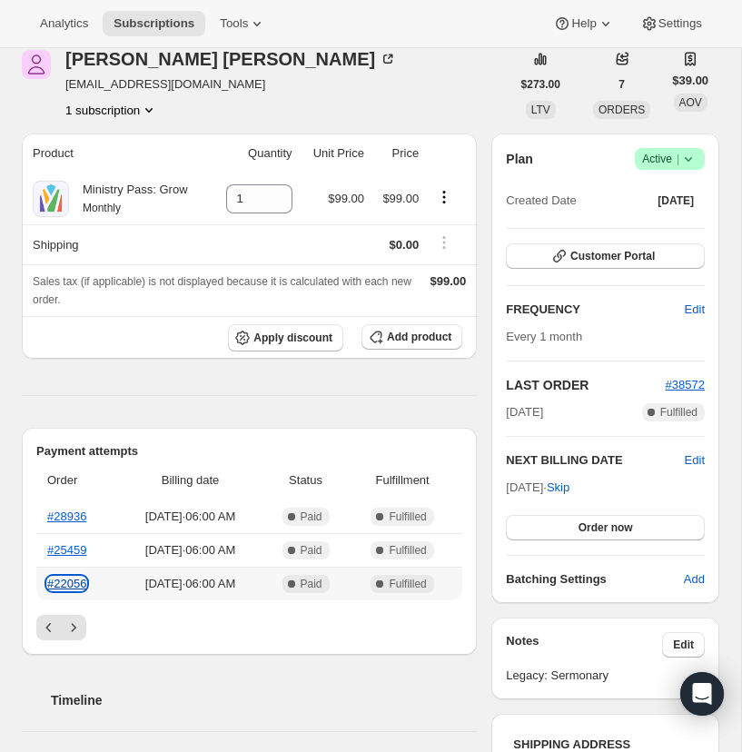
click at [70, 580] on link "#22056" at bounding box center [66, 583] width 39 height 14
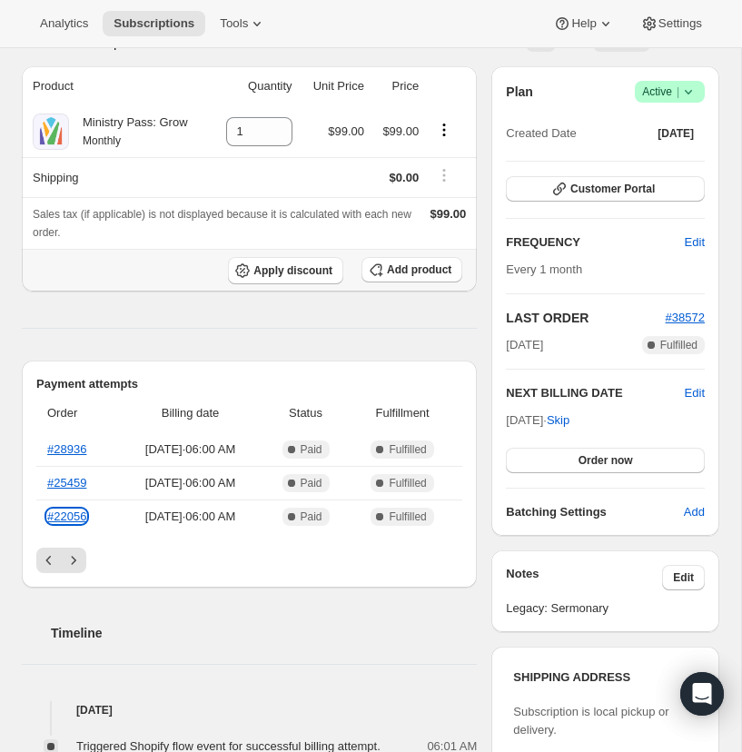
scroll to position [169, 0]
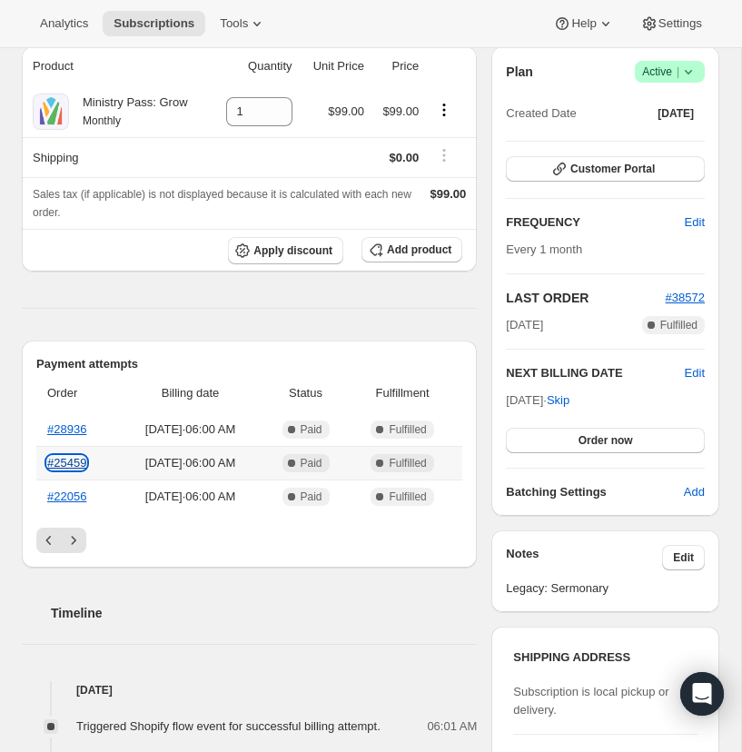
click at [64, 458] on link "#25459" at bounding box center [66, 463] width 39 height 14
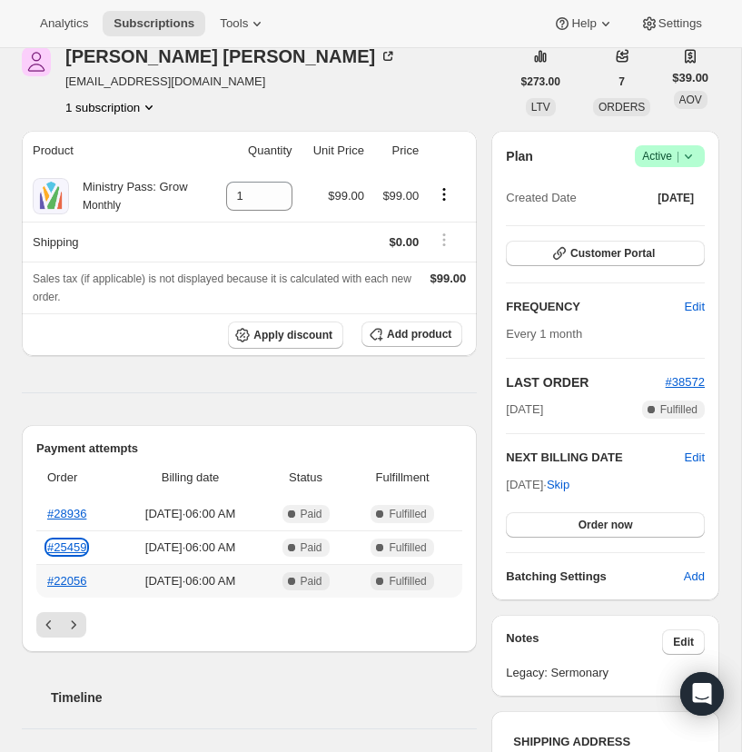
scroll to position [0, 0]
